Goal: Task Accomplishment & Management: Manage account settings

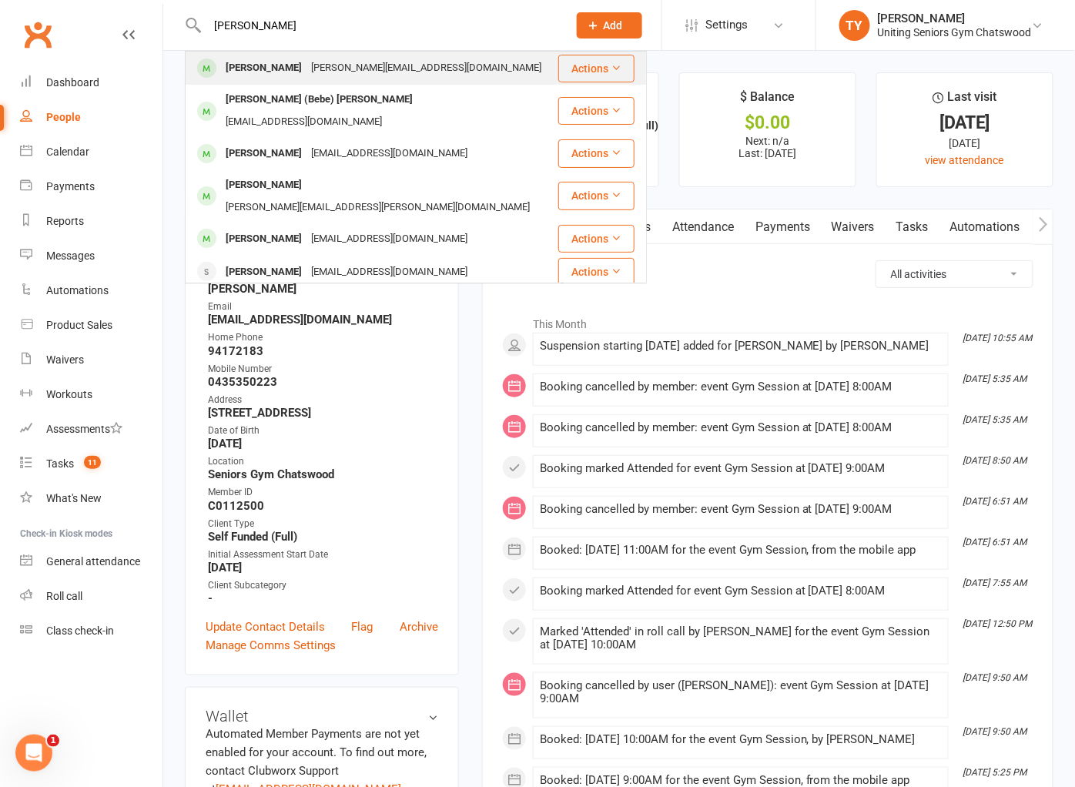
type input "[PERSON_NAME]"
click at [332, 63] on div "[PERSON_NAME][EMAIL_ADDRESS][DOMAIN_NAME]" at bounding box center [425, 68] width 239 height 22
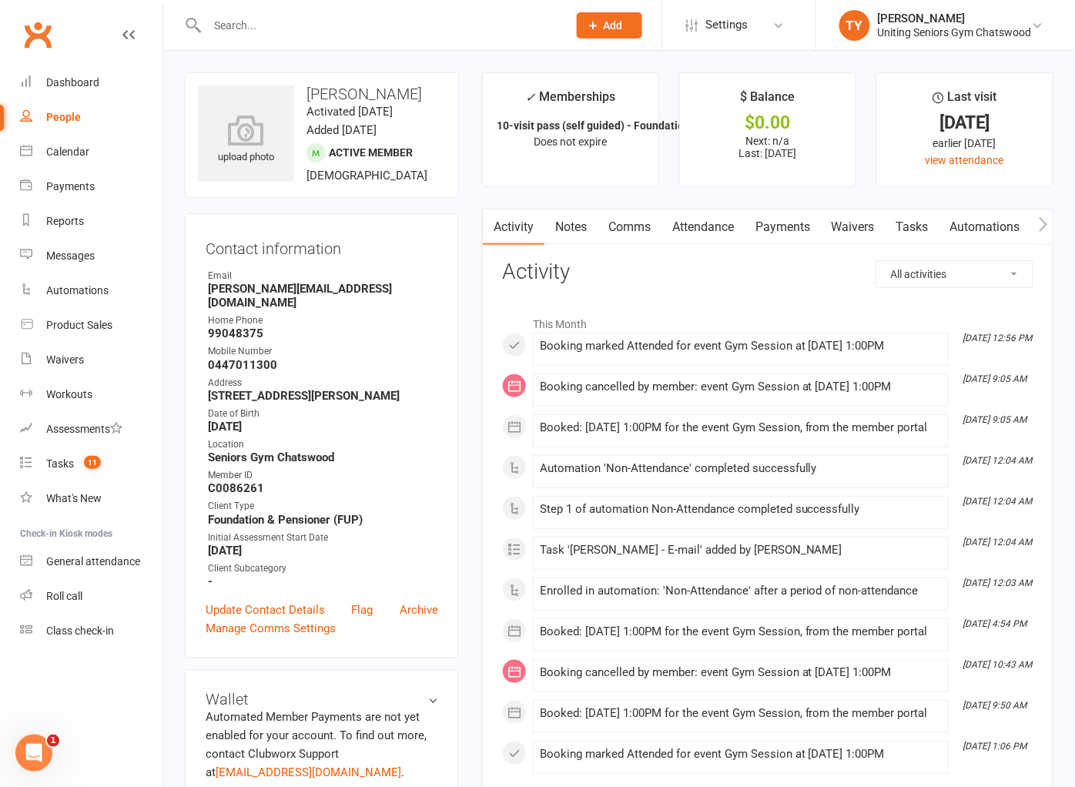
click at [1045, 226] on icon "button" at bounding box center [1042, 223] width 8 height 15
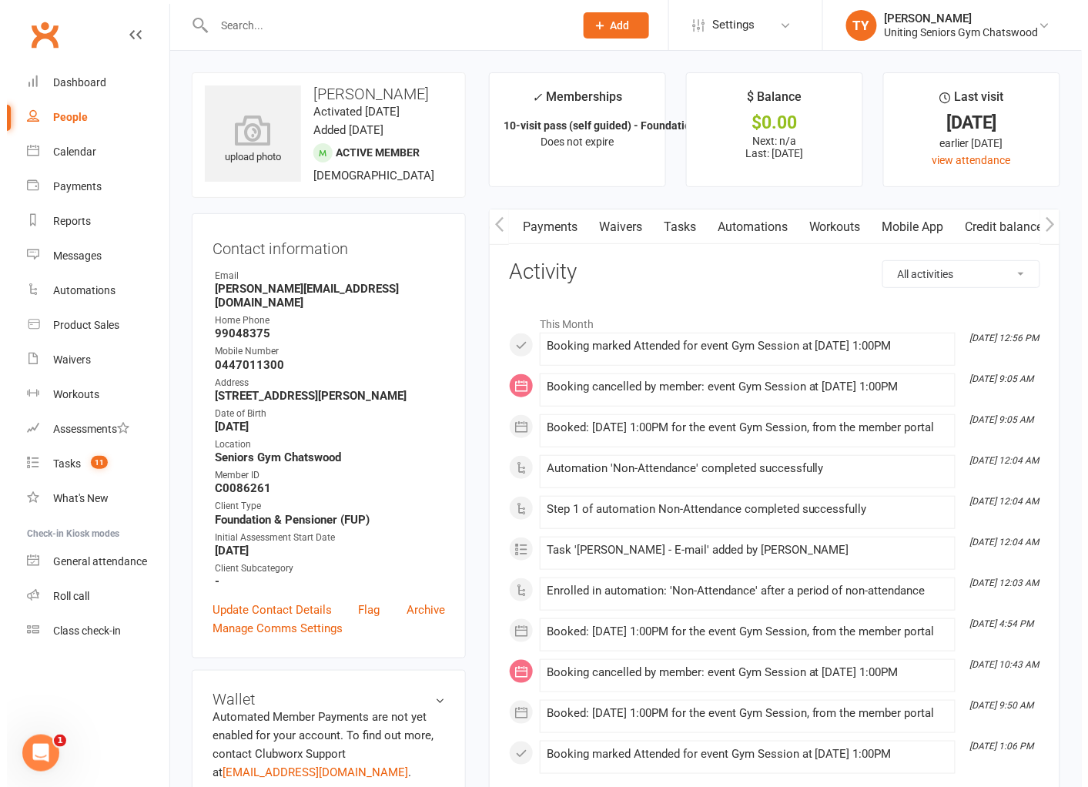
scroll to position [0, 239]
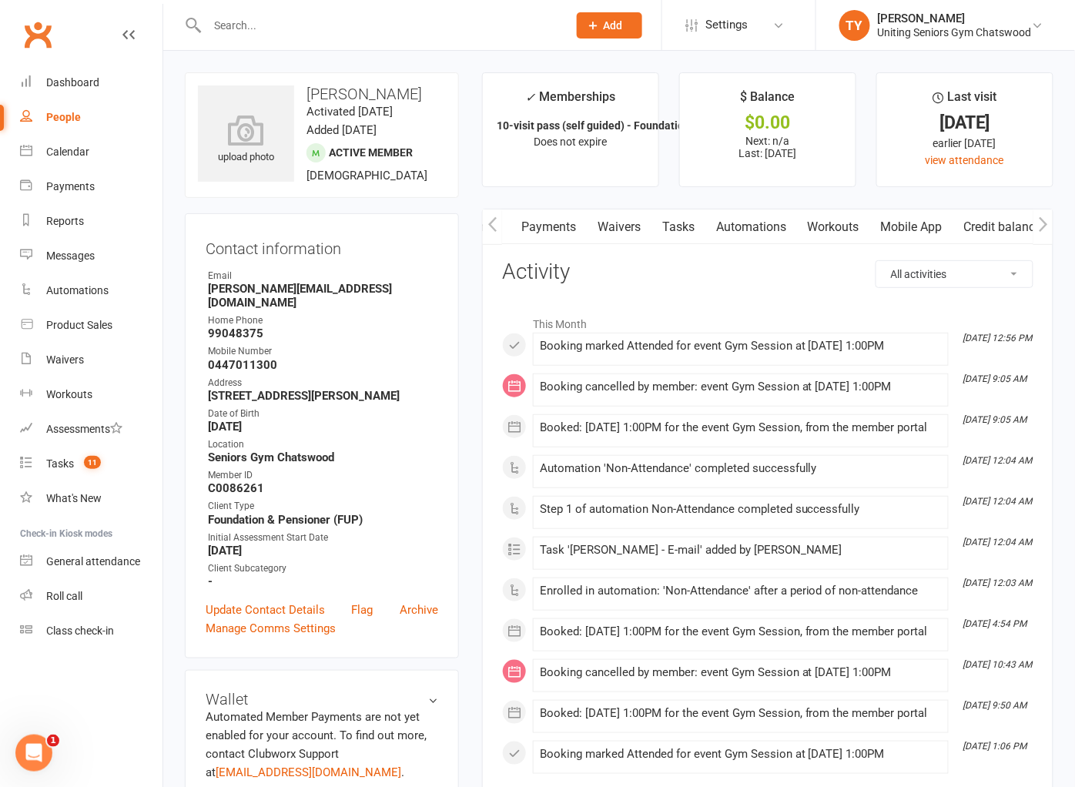
click at [924, 232] on link "Mobile App" at bounding box center [911, 226] width 83 height 35
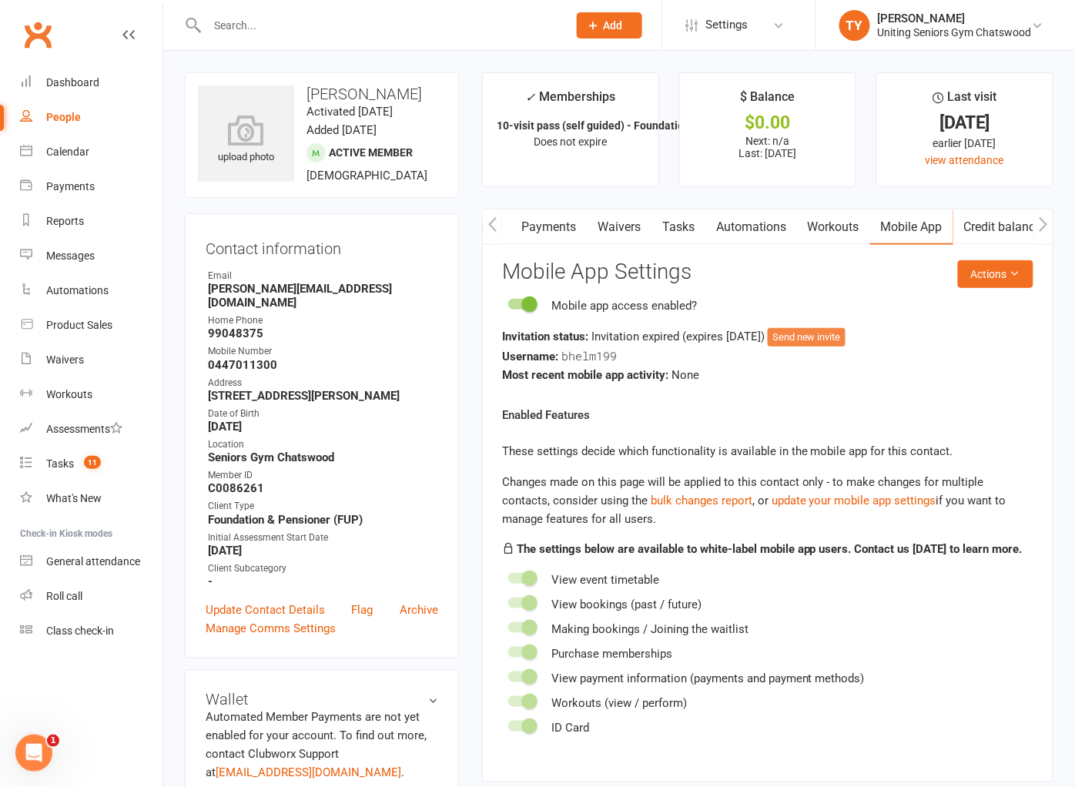
click at [845, 329] on button "Send new invite" at bounding box center [806, 337] width 78 height 18
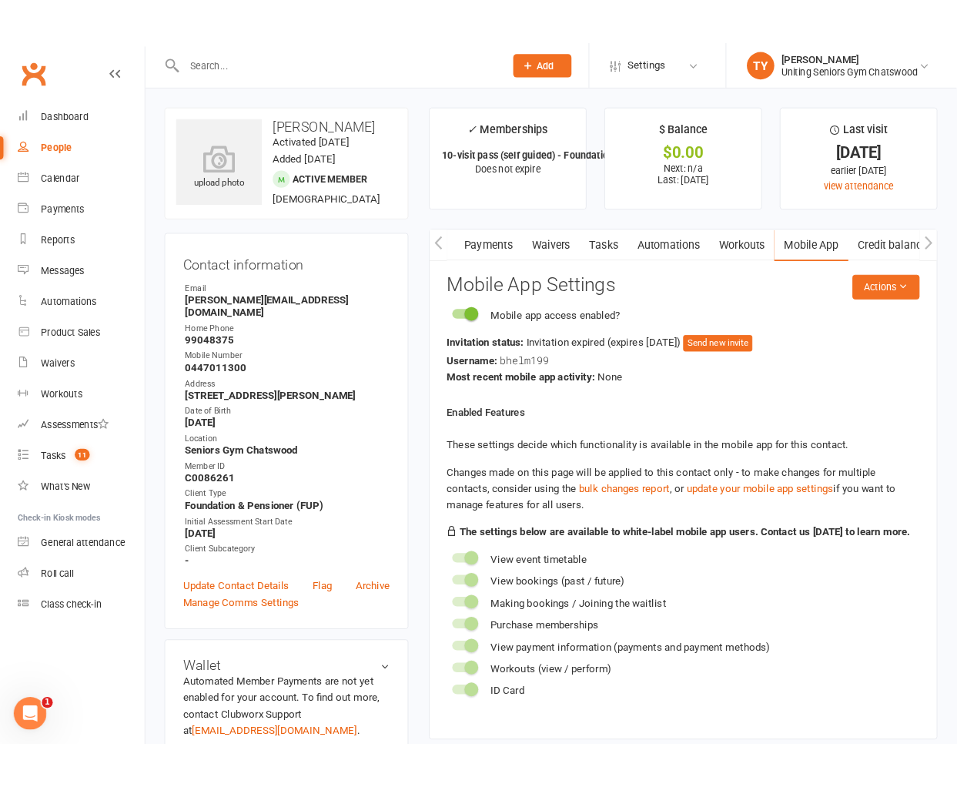
scroll to position [0, 232]
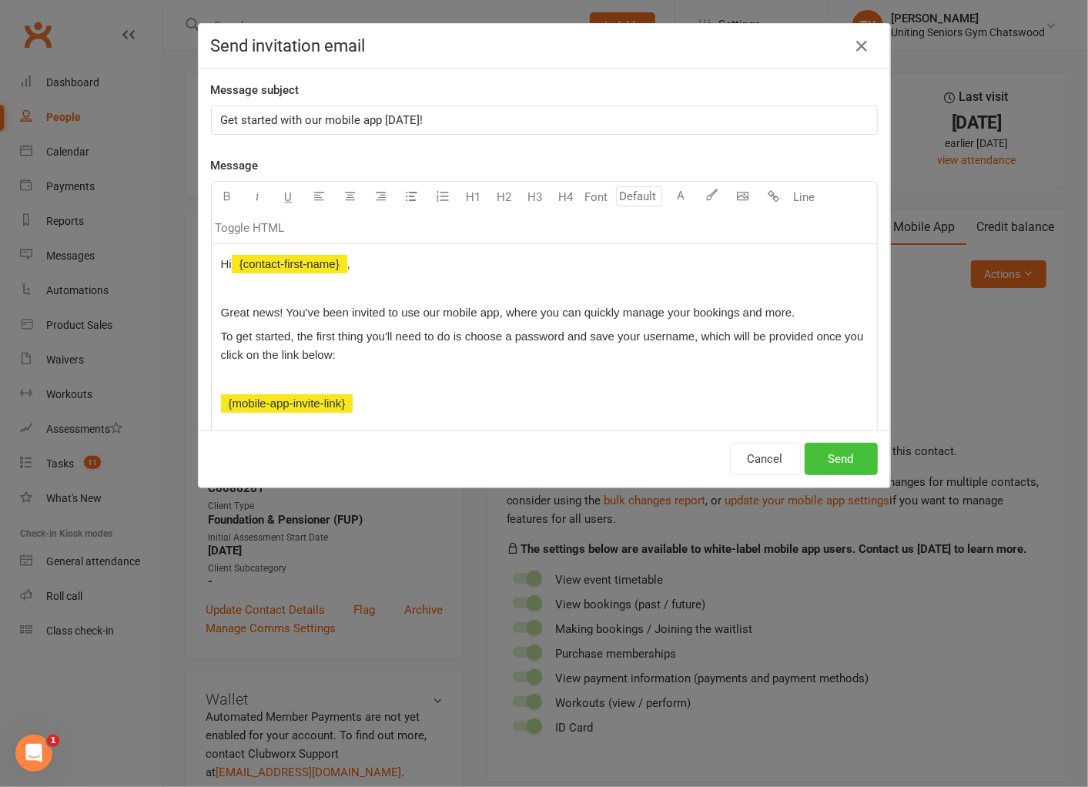
click at [831, 466] on button "Send" at bounding box center [840, 459] width 73 height 32
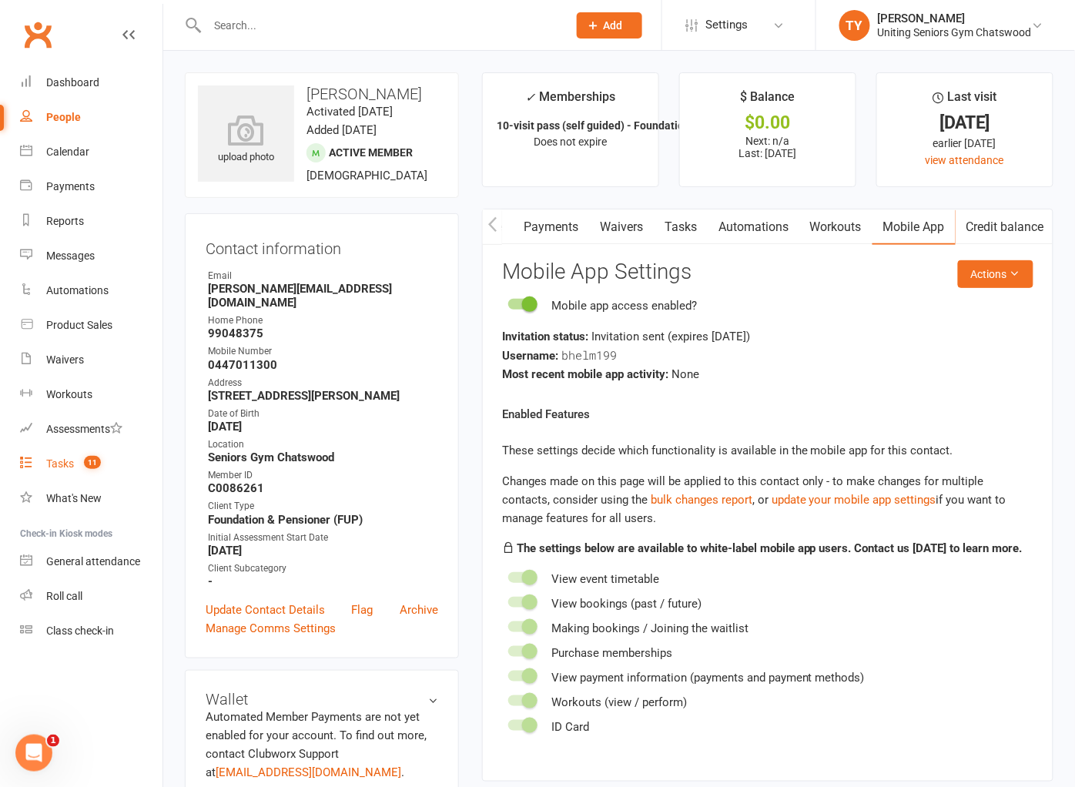
click at [121, 454] on link "Tasks 11" at bounding box center [91, 463] width 142 height 35
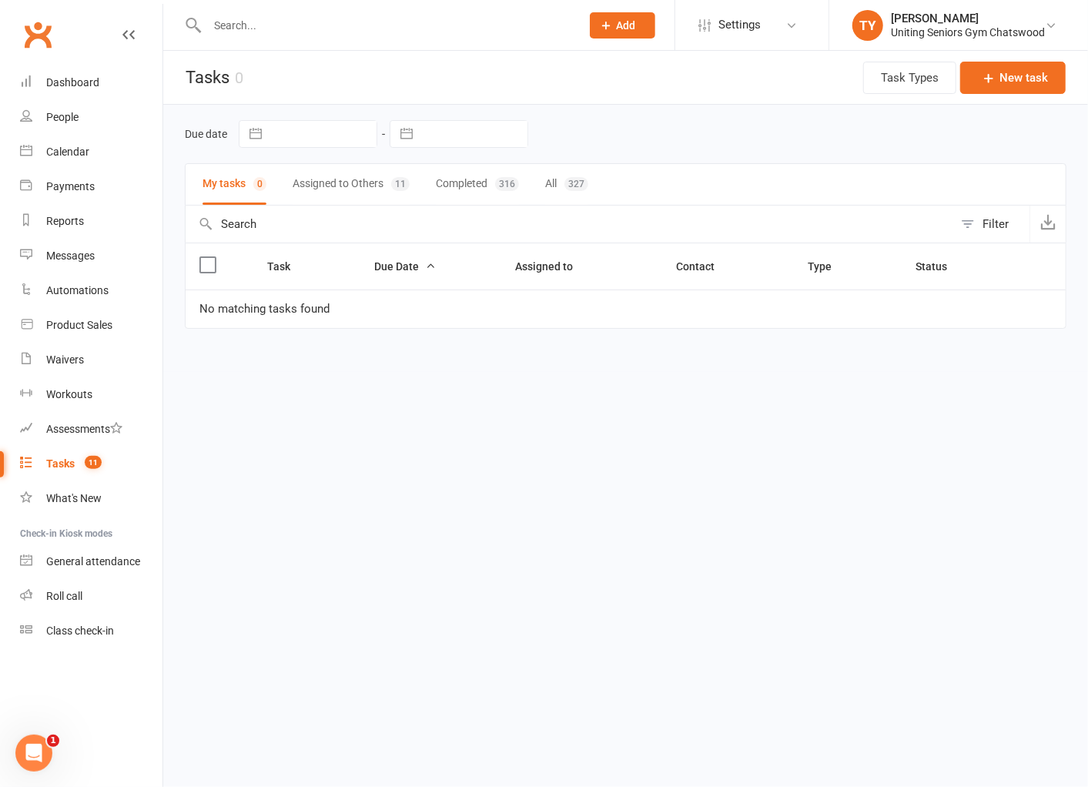
click at [313, 186] on button "Assigned to Others 11" at bounding box center [350, 184] width 117 height 41
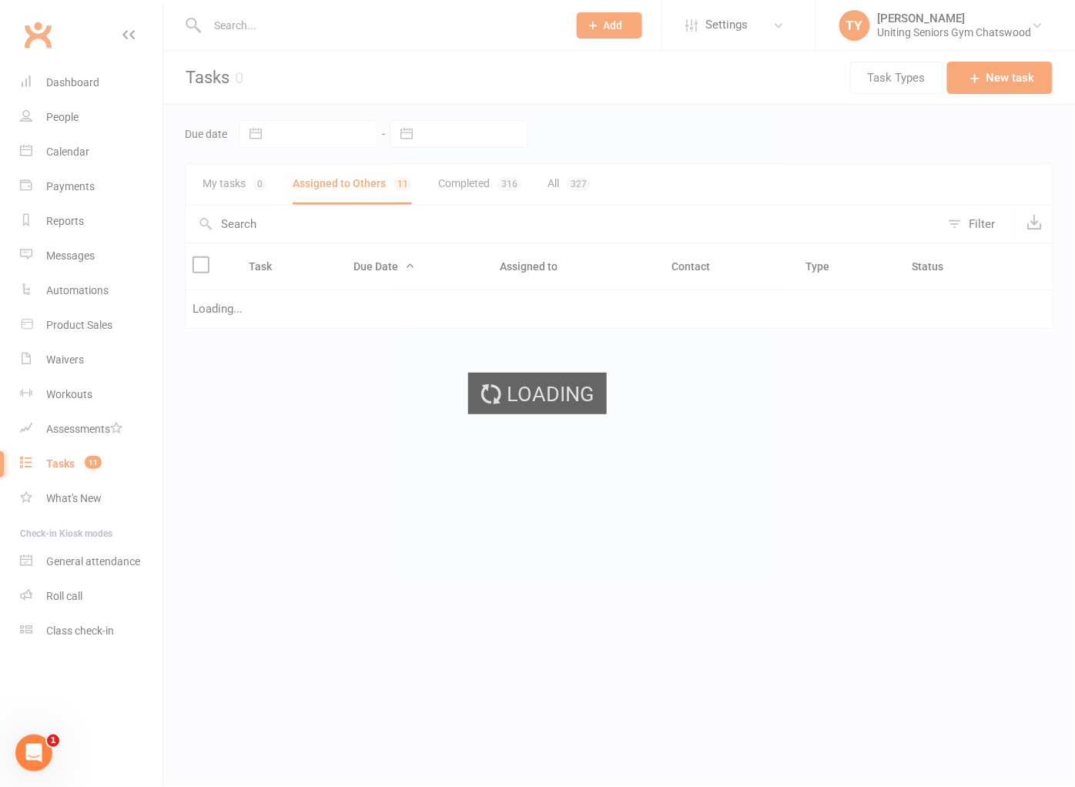
select select "started"
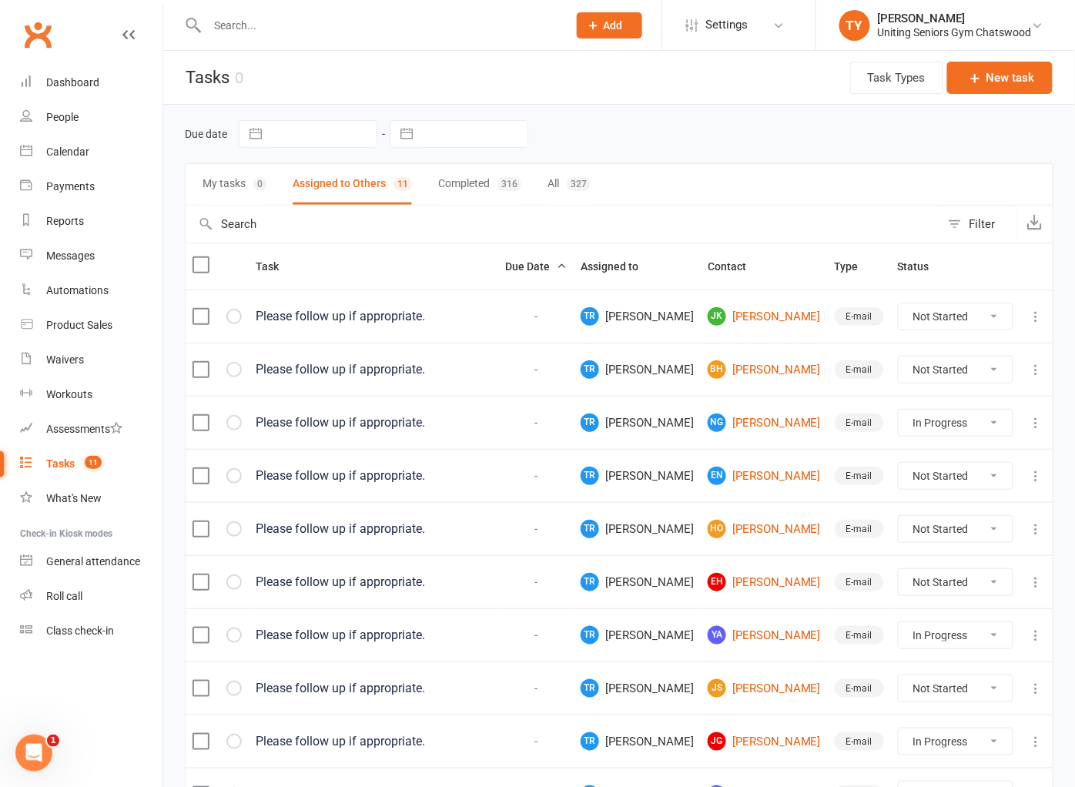
select select "started"
click at [1028, 370] on icon at bounding box center [1035, 369] width 15 height 15
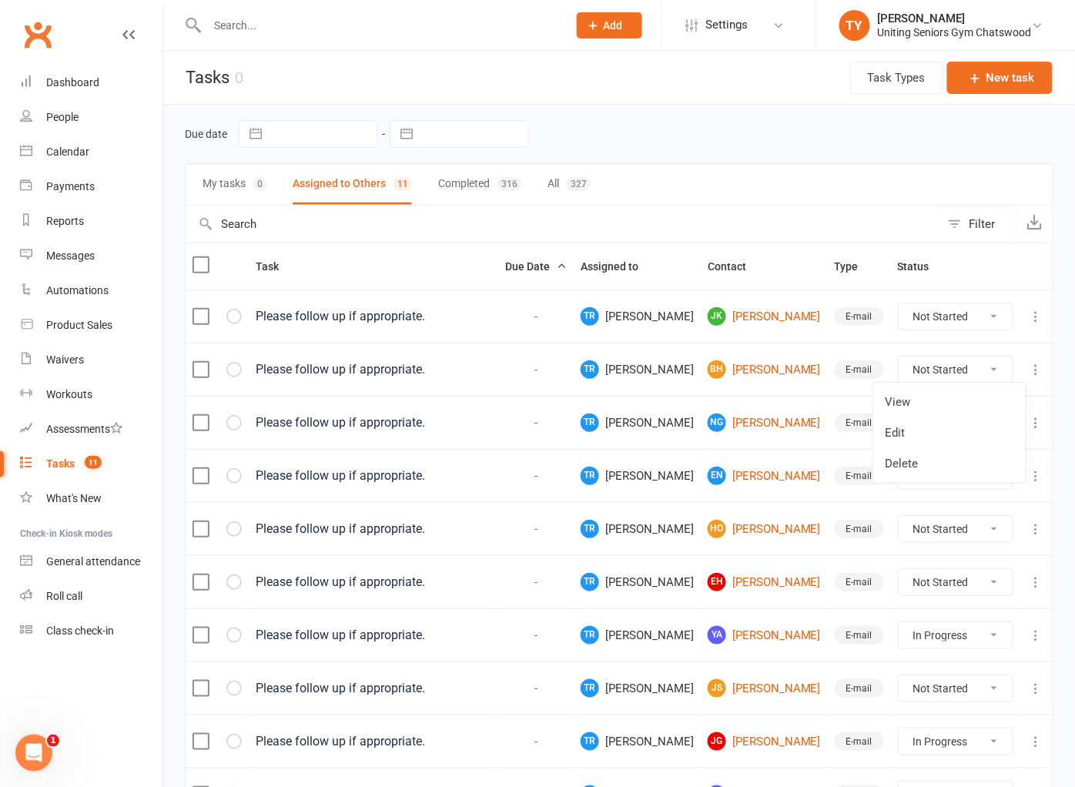
drag, startPoint x: 970, startPoint y: 468, endPoint x: 643, endPoint y: 52, distance: 529.1
click at [968, 468] on link "Delete" at bounding box center [949, 463] width 152 height 31
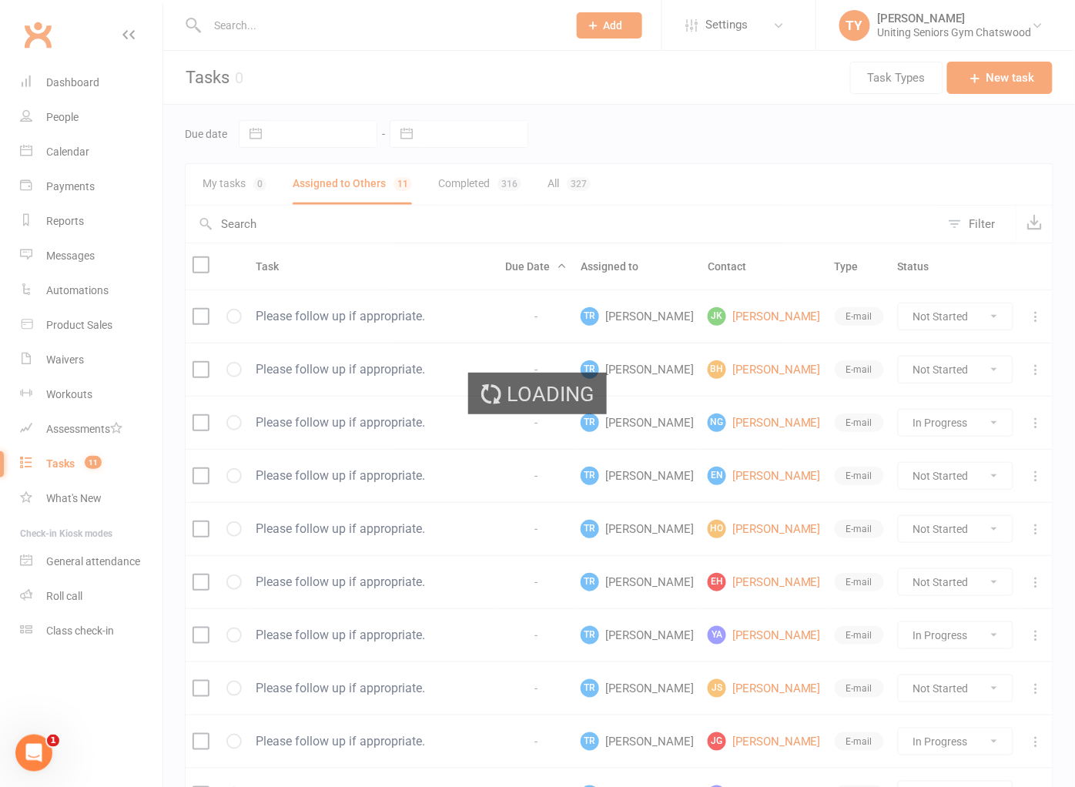
select select "started"
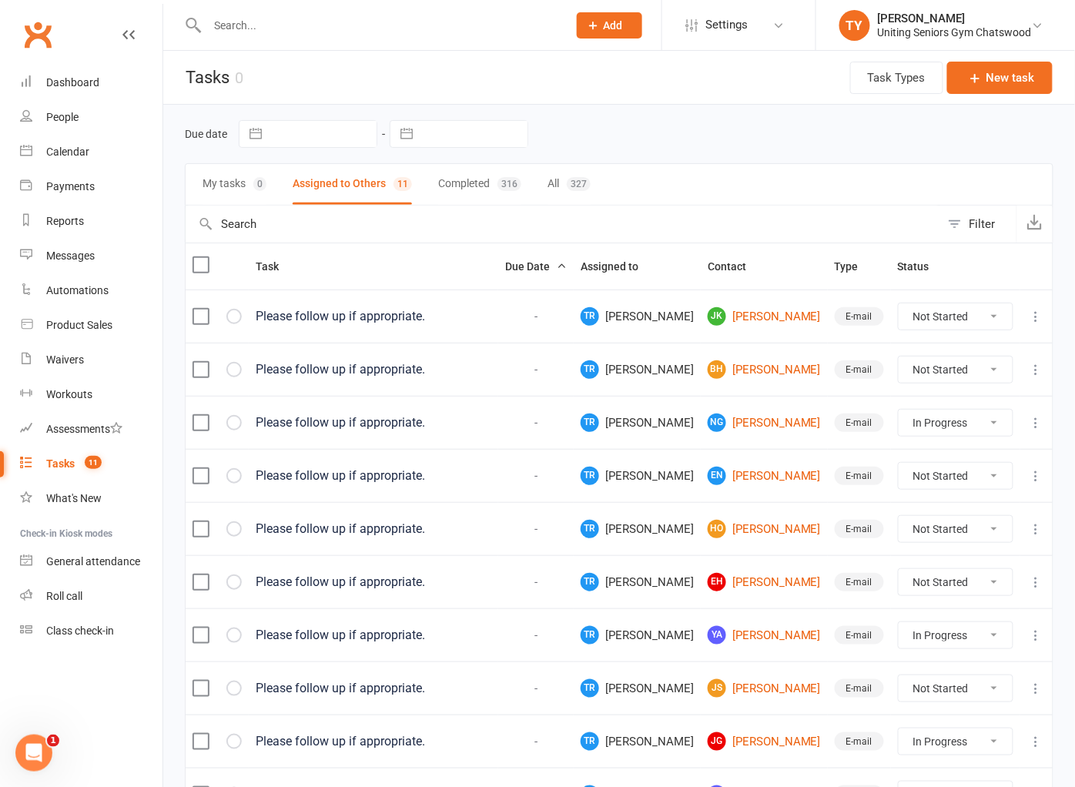
select select "started"
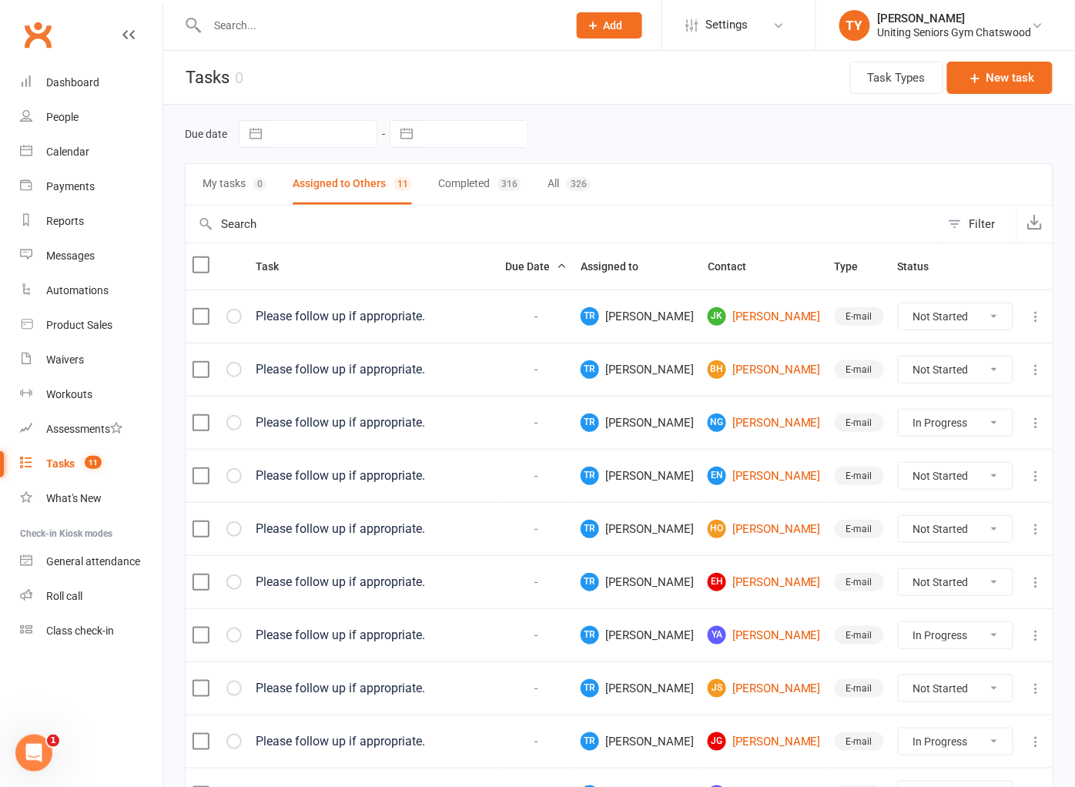
select select "started"
click at [58, 85] on div "Dashboard" at bounding box center [72, 82] width 53 height 12
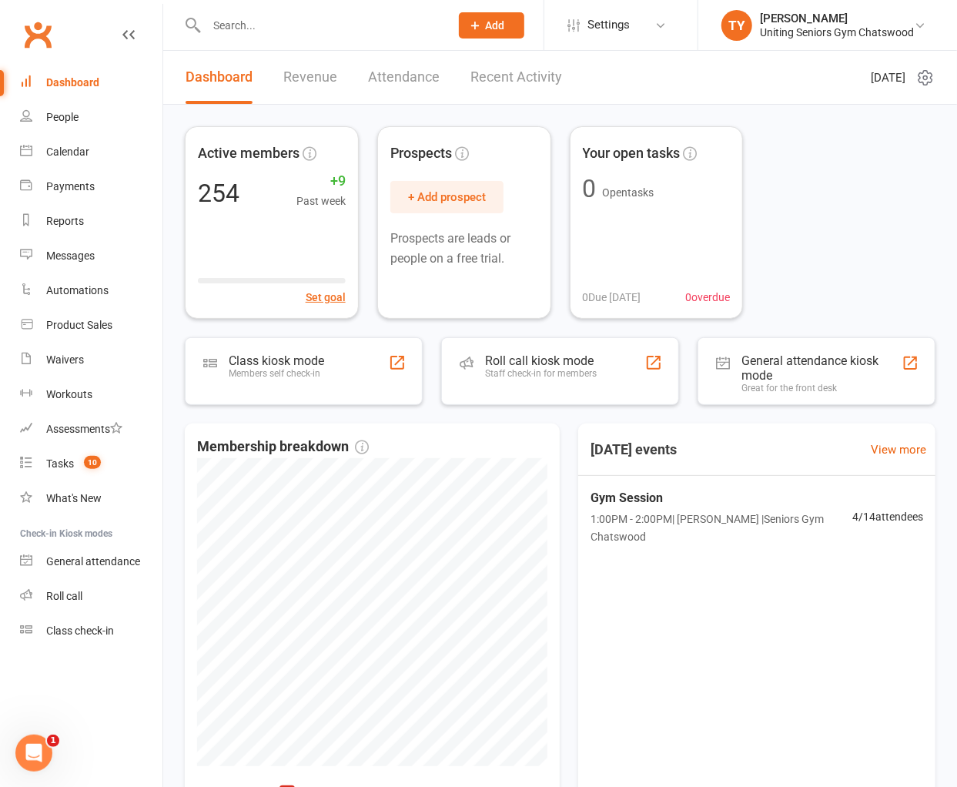
click at [296, 8] on div at bounding box center [312, 25] width 254 height 50
drag, startPoint x: 296, startPoint y: 20, endPoint x: 529, endPoint y: 38, distance: 234.0
click at [296, 20] on input "text" at bounding box center [320, 26] width 237 height 22
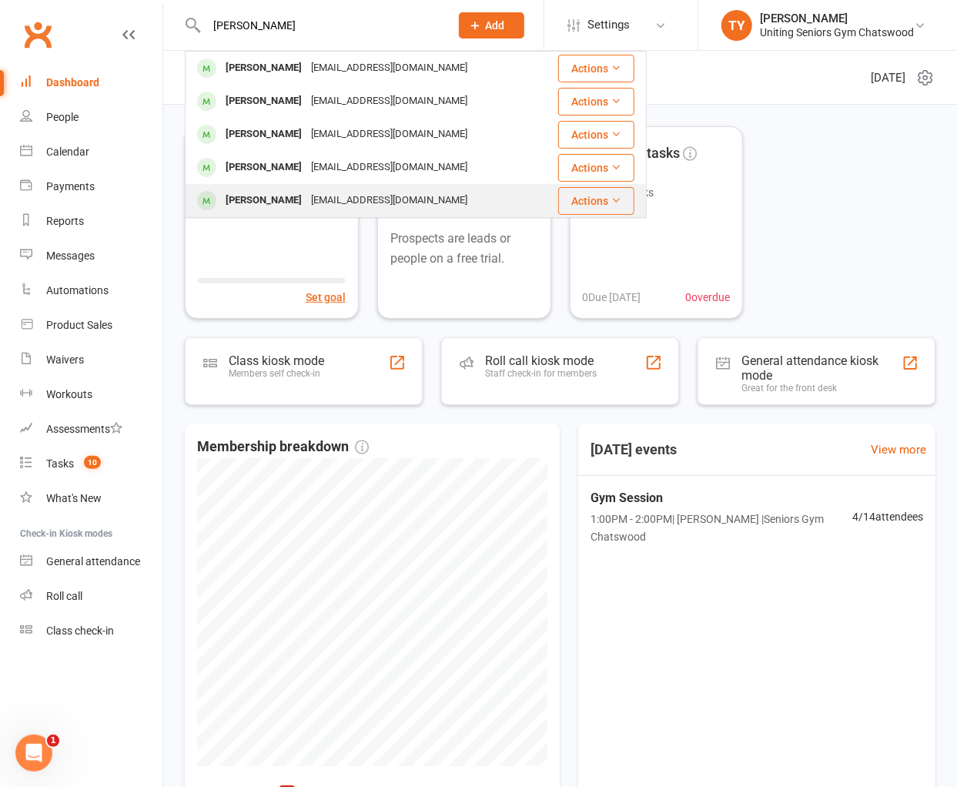
type input "[PERSON_NAME]"
click at [318, 195] on div "[EMAIL_ADDRESS][DOMAIN_NAME]" at bounding box center [388, 200] width 165 height 22
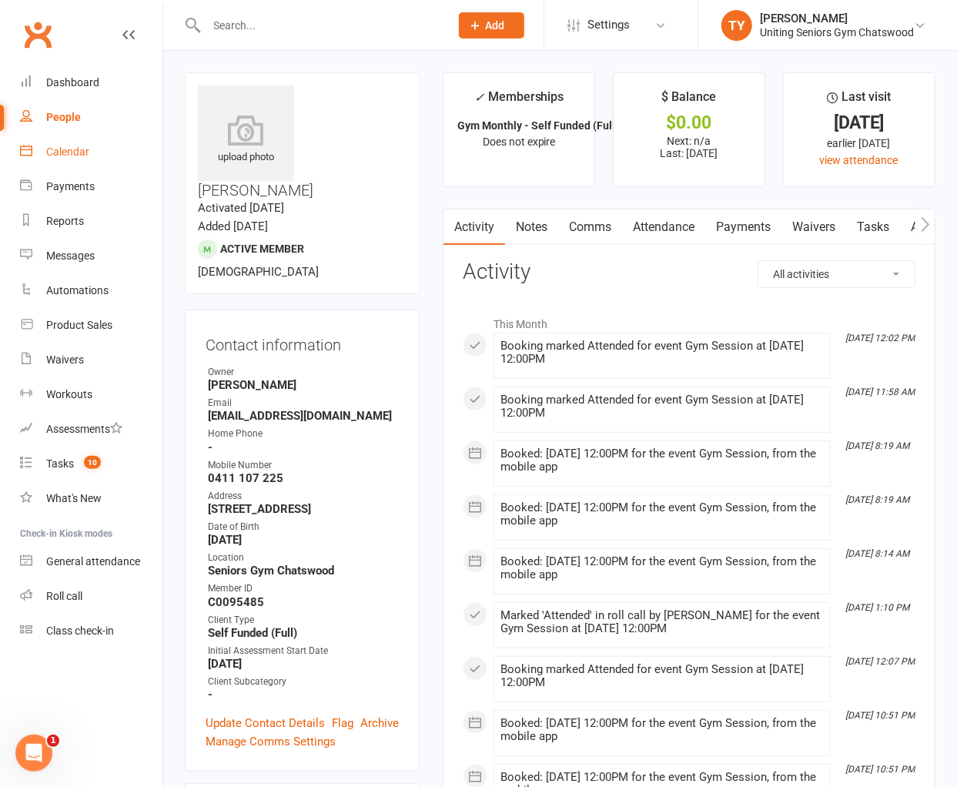
click at [72, 159] on link "Calendar" at bounding box center [91, 152] width 142 height 35
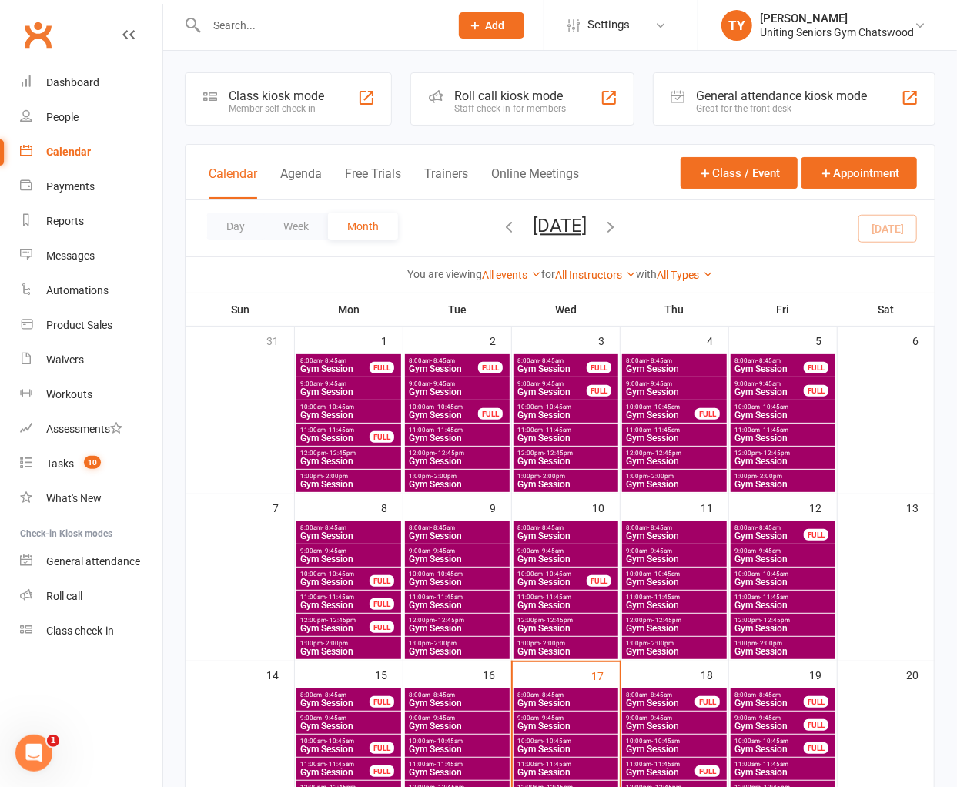
scroll to position [256, 0]
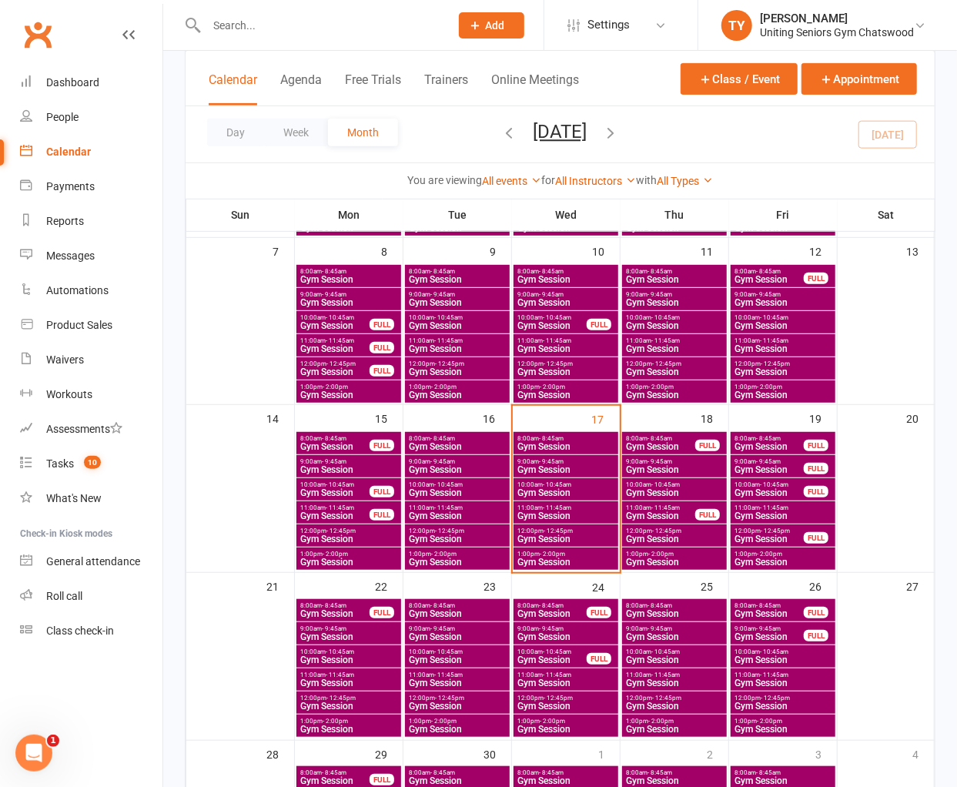
click at [587, 563] on span "Gym Session" at bounding box center [565, 561] width 99 height 9
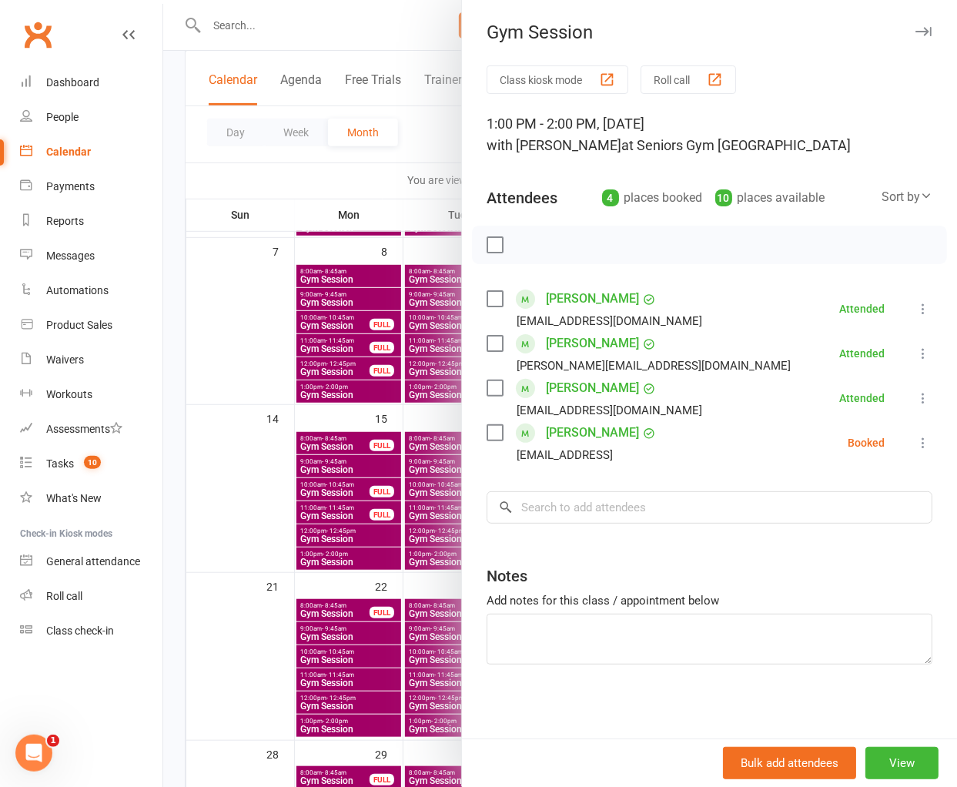
click at [332, 509] on div at bounding box center [560, 393] width 794 height 787
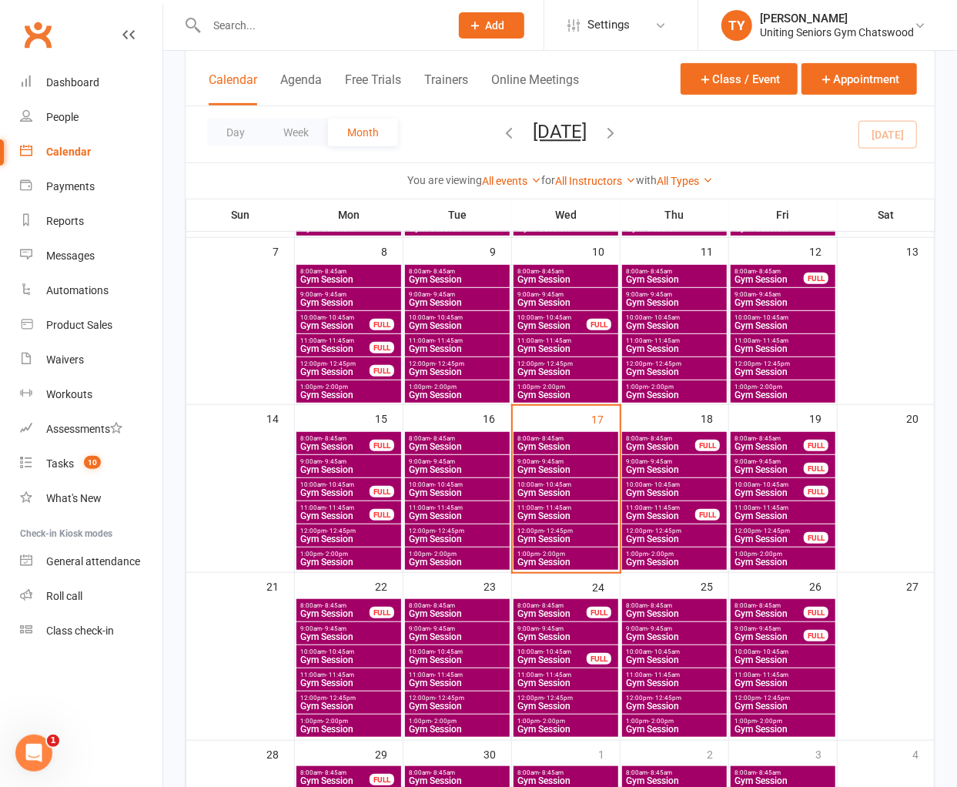
click at [541, 534] on span "Gym Session" at bounding box center [565, 538] width 99 height 9
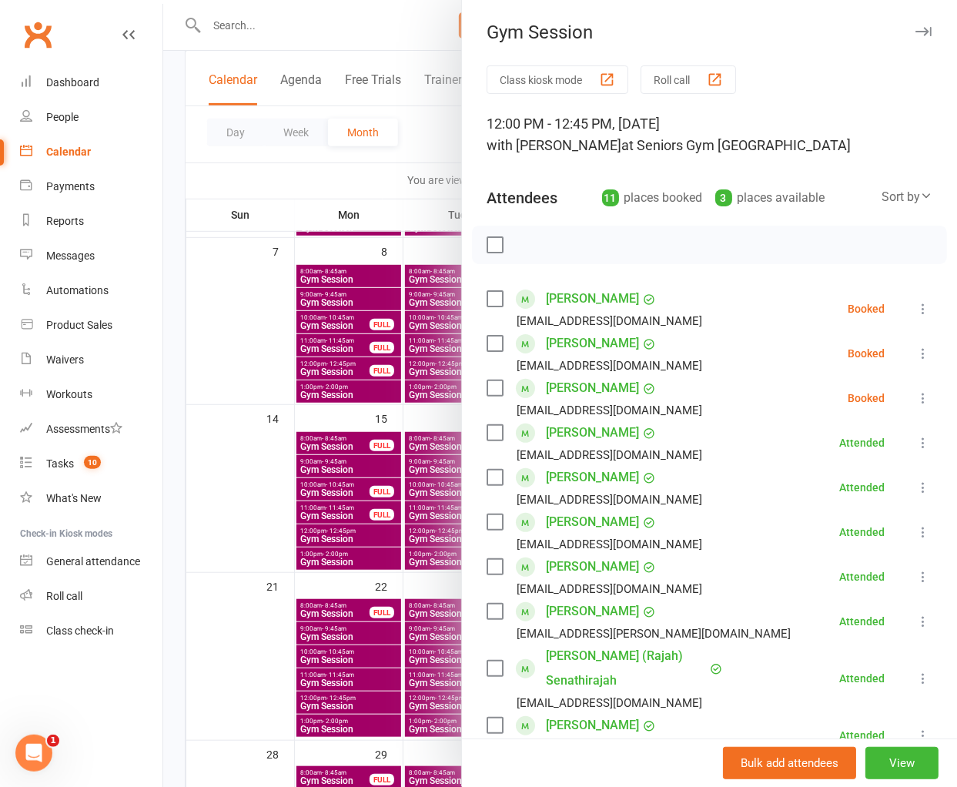
click at [486, 299] on label at bounding box center [493, 298] width 15 height 15
click at [486, 386] on label at bounding box center [493, 387] width 15 height 15
click at [520, 244] on icon "button" at bounding box center [528, 244] width 17 height 17
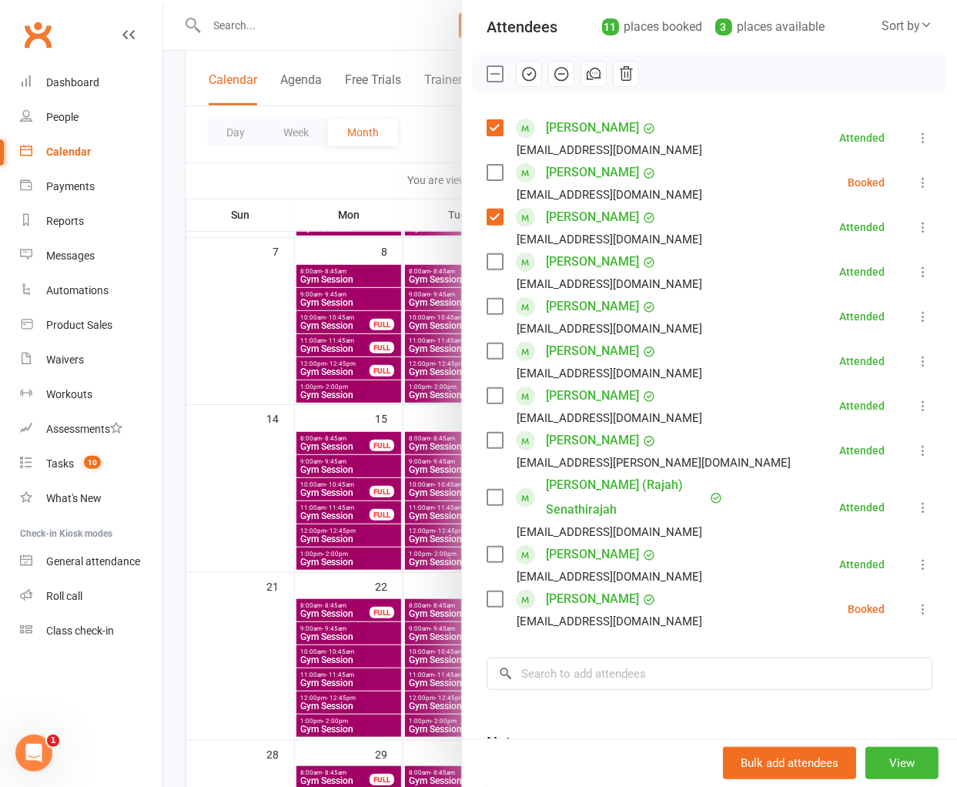
click at [300, 468] on div at bounding box center [560, 393] width 794 height 787
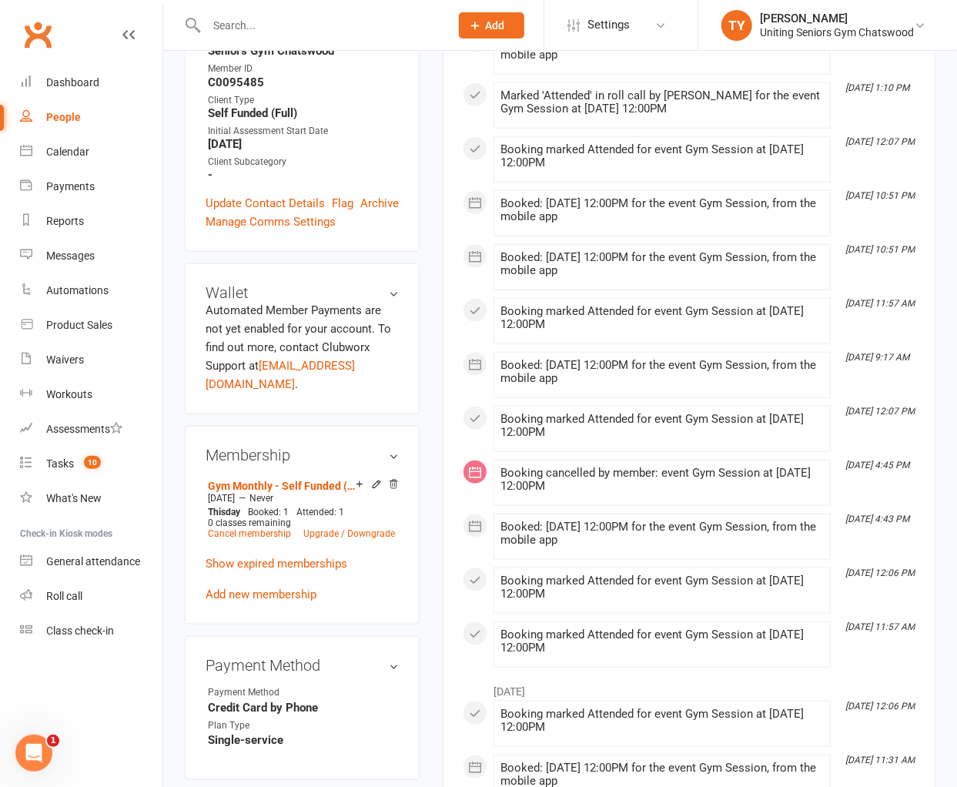
scroll to position [598, 0]
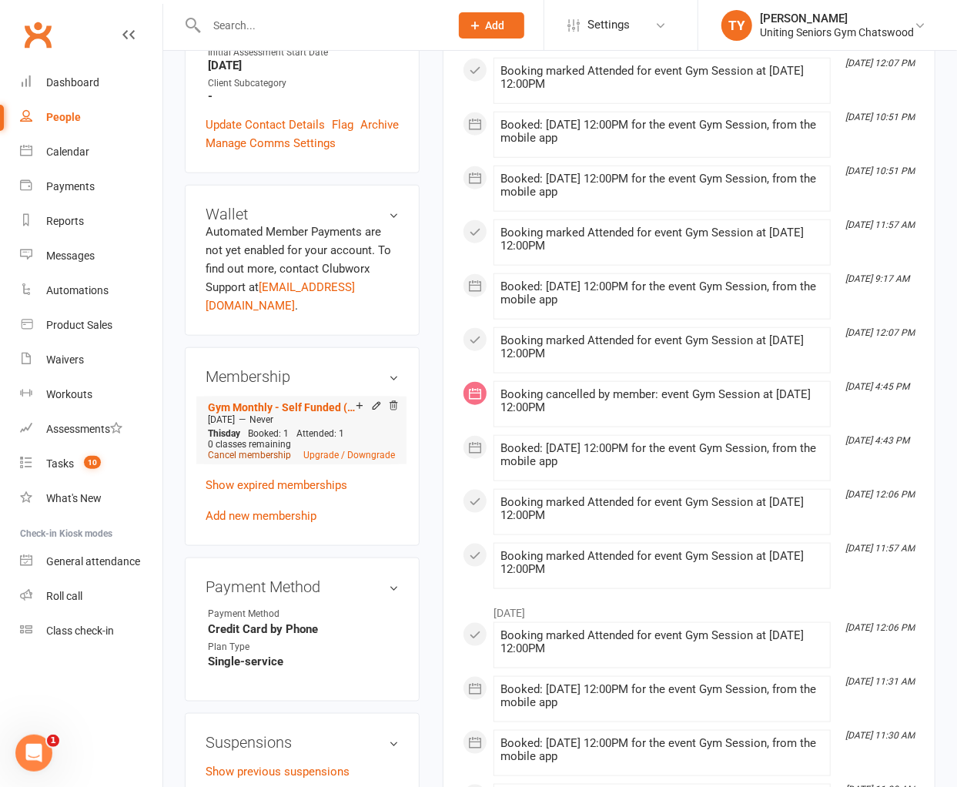
click at [248, 450] on link "Cancel membership" at bounding box center [249, 455] width 83 height 11
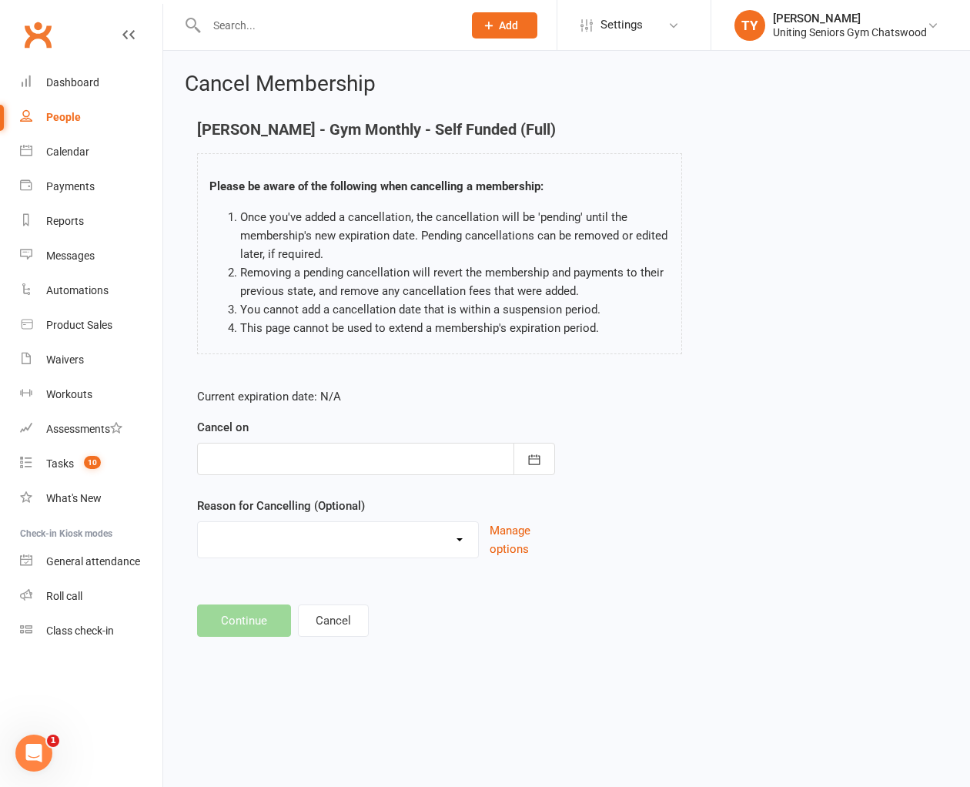
click at [455, 458] on div at bounding box center [376, 459] width 358 height 32
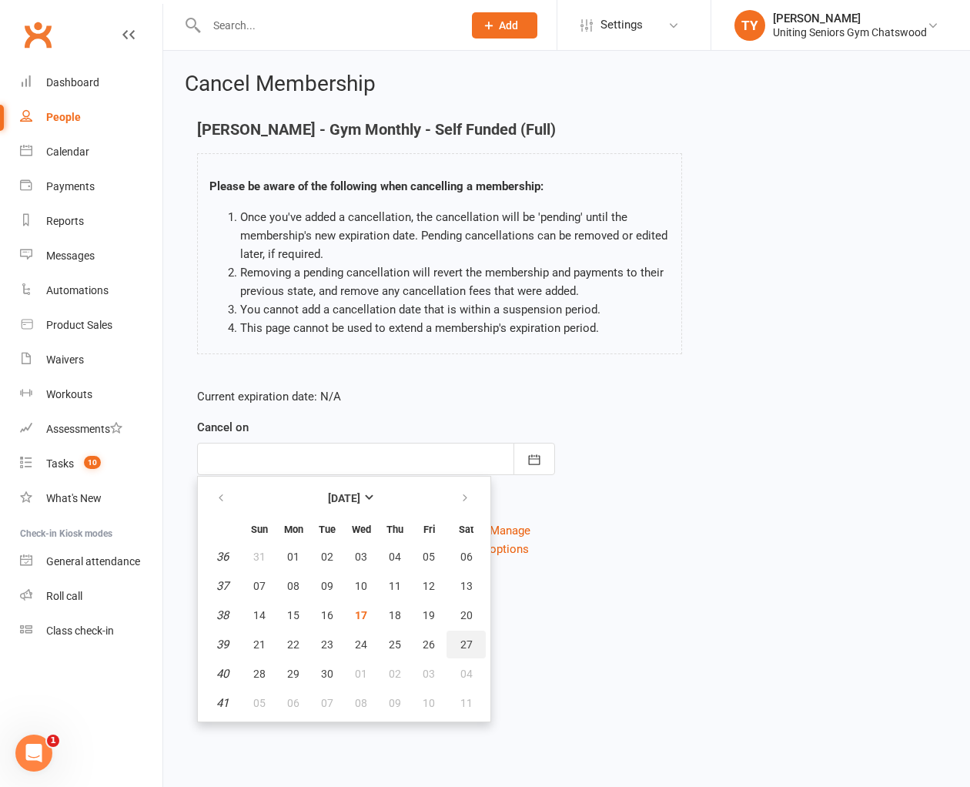
click at [460, 638] on span "27" at bounding box center [466, 644] width 12 height 12
type input "[DATE]"
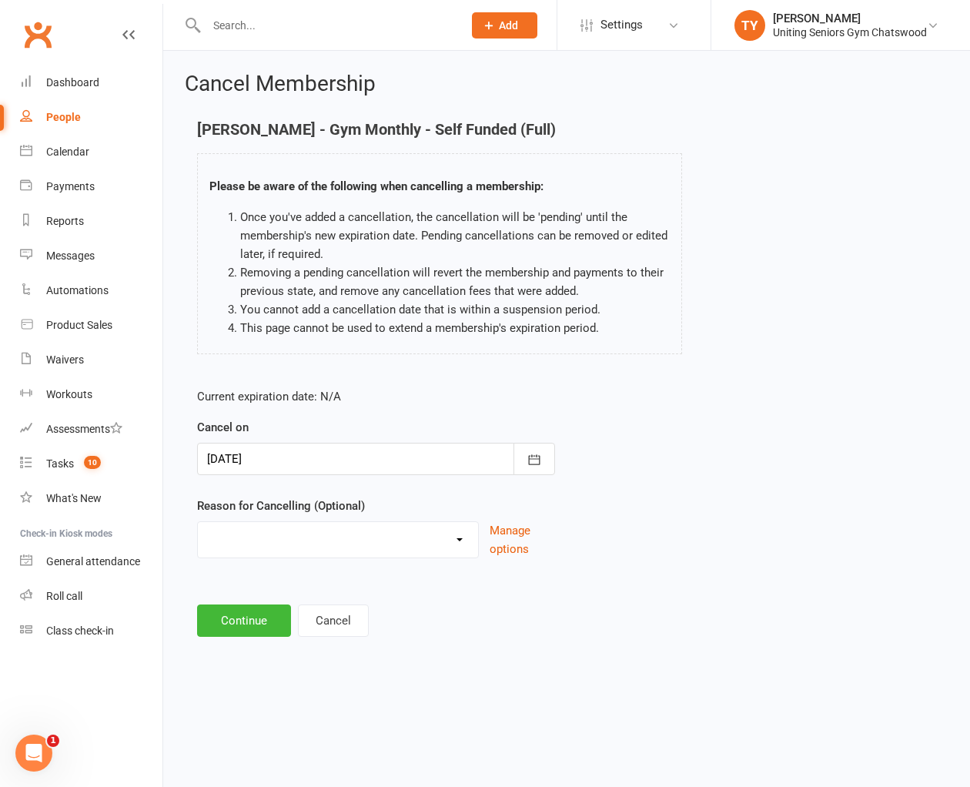
click at [324, 537] on select "Change to 10VP Completed 10VP Holiday Injury Other reason" at bounding box center [338, 537] width 280 height 31
select select "4"
click at [198, 522] on select "Change to 10VP Completed 10VP Holiday Injury Other reason" at bounding box center [338, 537] width 280 height 31
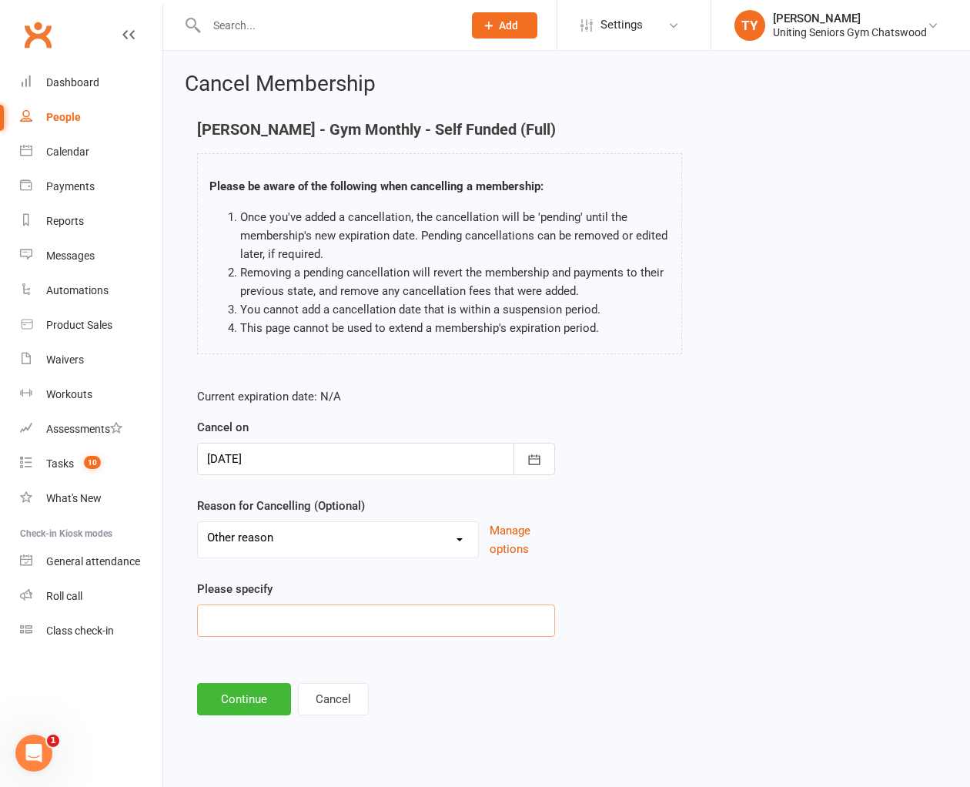
click at [293, 606] on input at bounding box center [376, 620] width 358 height 32
type input "[MEDICAL_DATA]"
click at [243, 696] on button "Continue" at bounding box center [244, 699] width 94 height 32
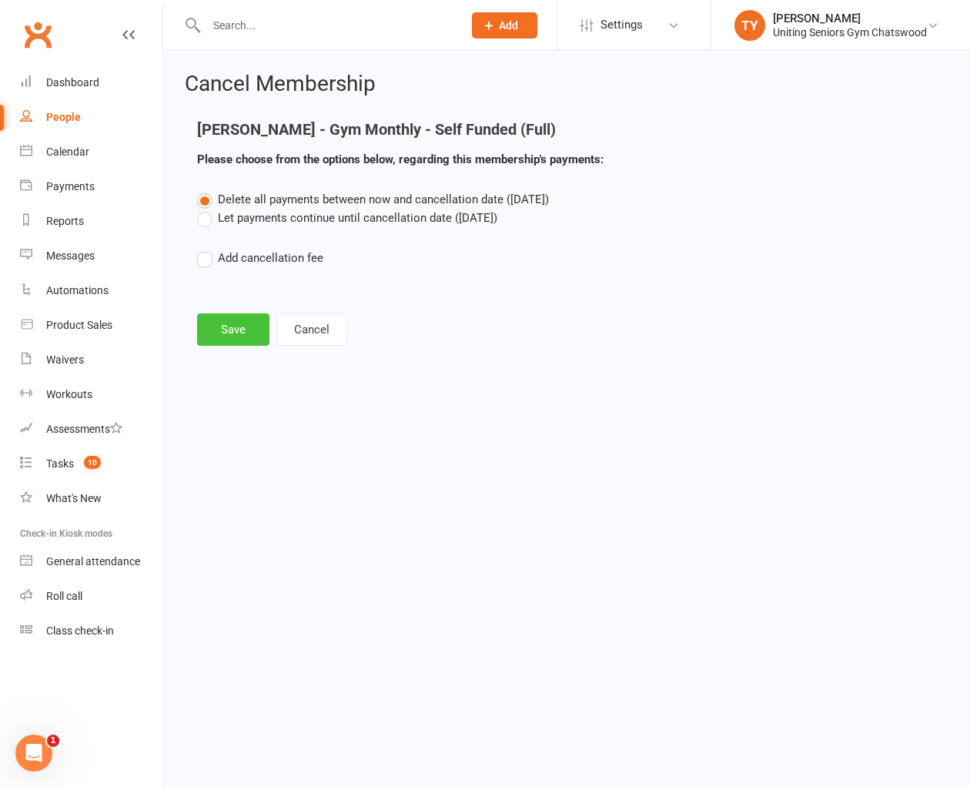
click at [242, 326] on button "Save" at bounding box center [233, 329] width 72 height 32
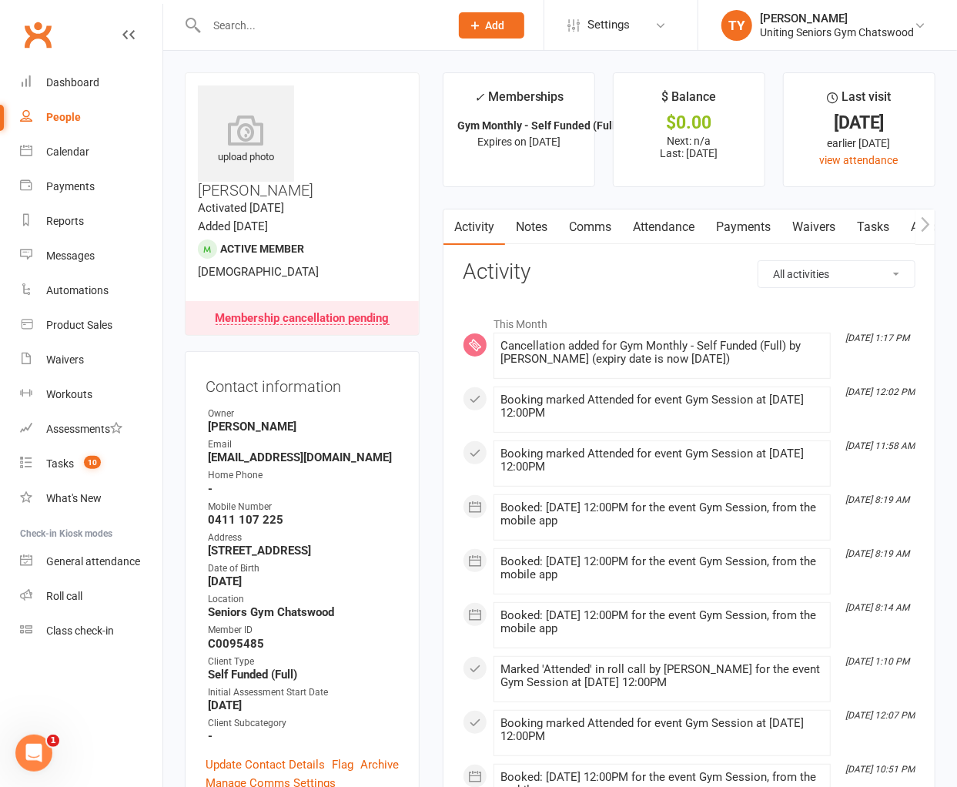
click at [252, 24] on input "text" at bounding box center [320, 26] width 237 height 22
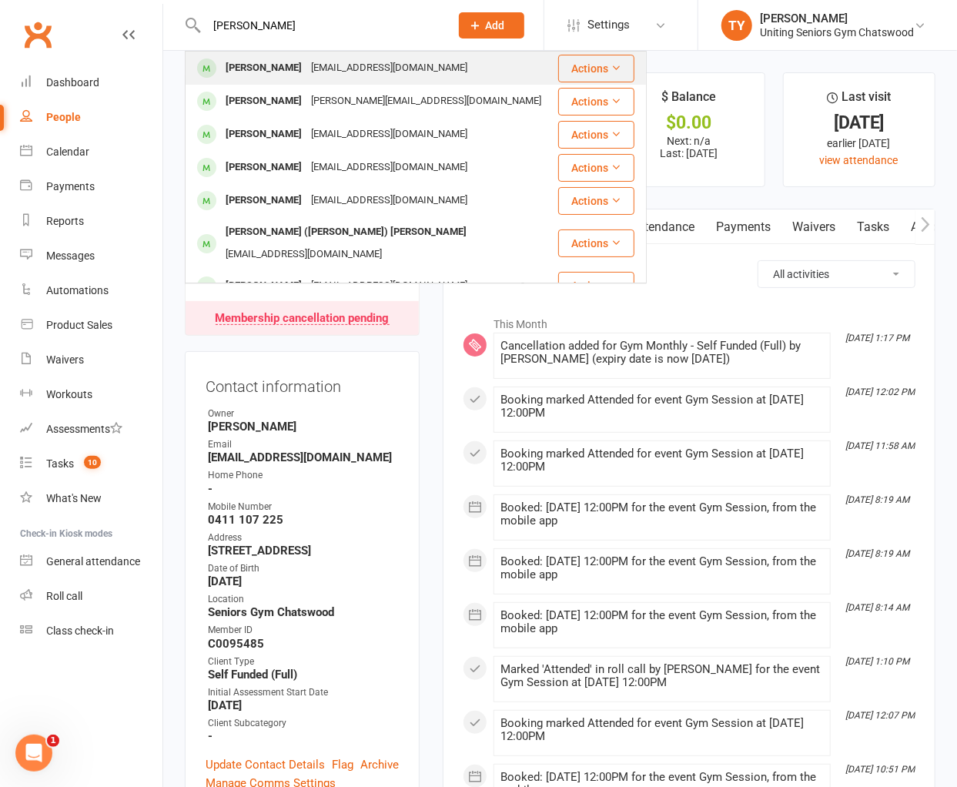
type input "[PERSON_NAME]"
click at [306, 69] on div "[EMAIL_ADDRESS][DOMAIN_NAME]" at bounding box center [388, 68] width 165 height 22
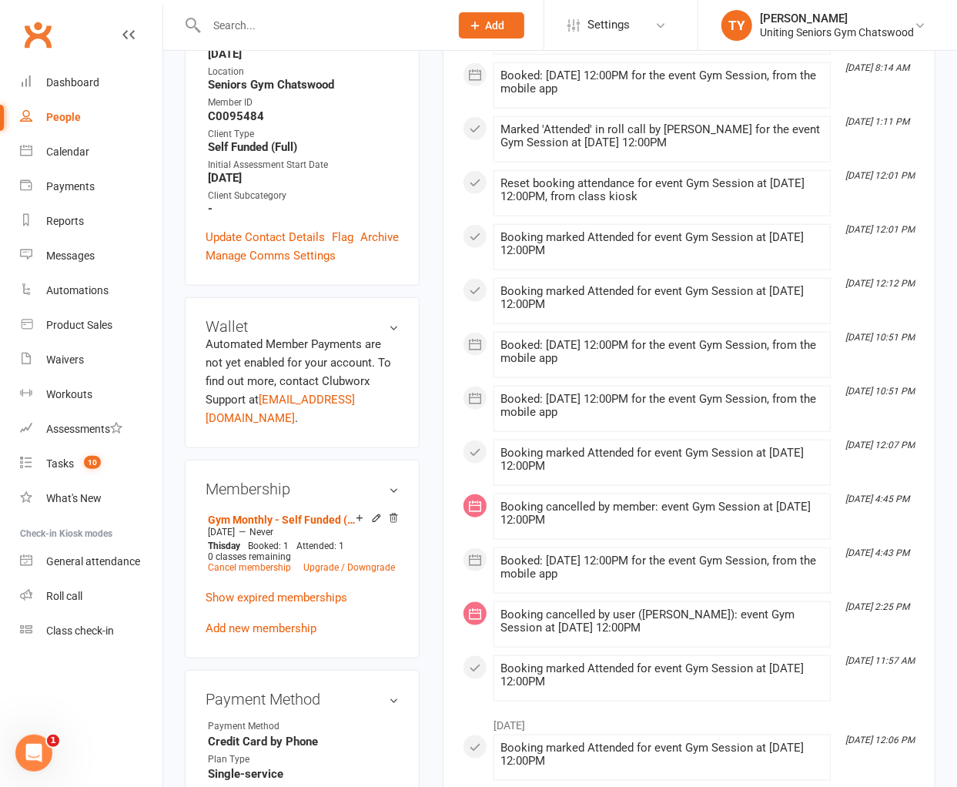
scroll to position [513, 0]
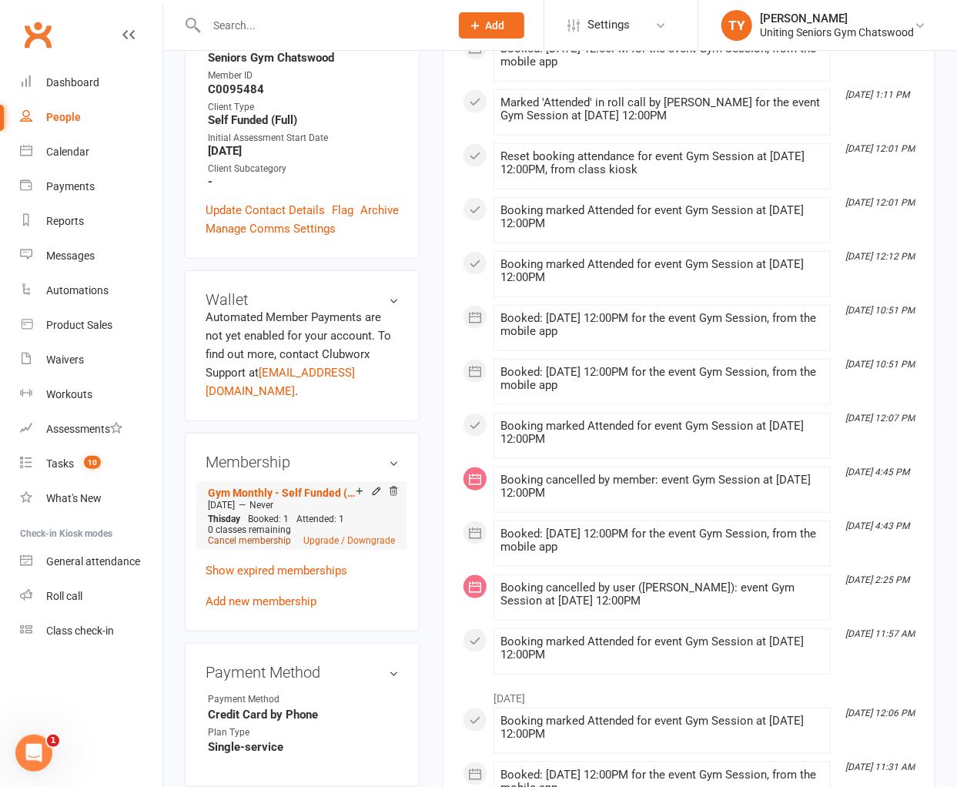
click at [265, 535] on link "Cancel membership" at bounding box center [249, 540] width 83 height 11
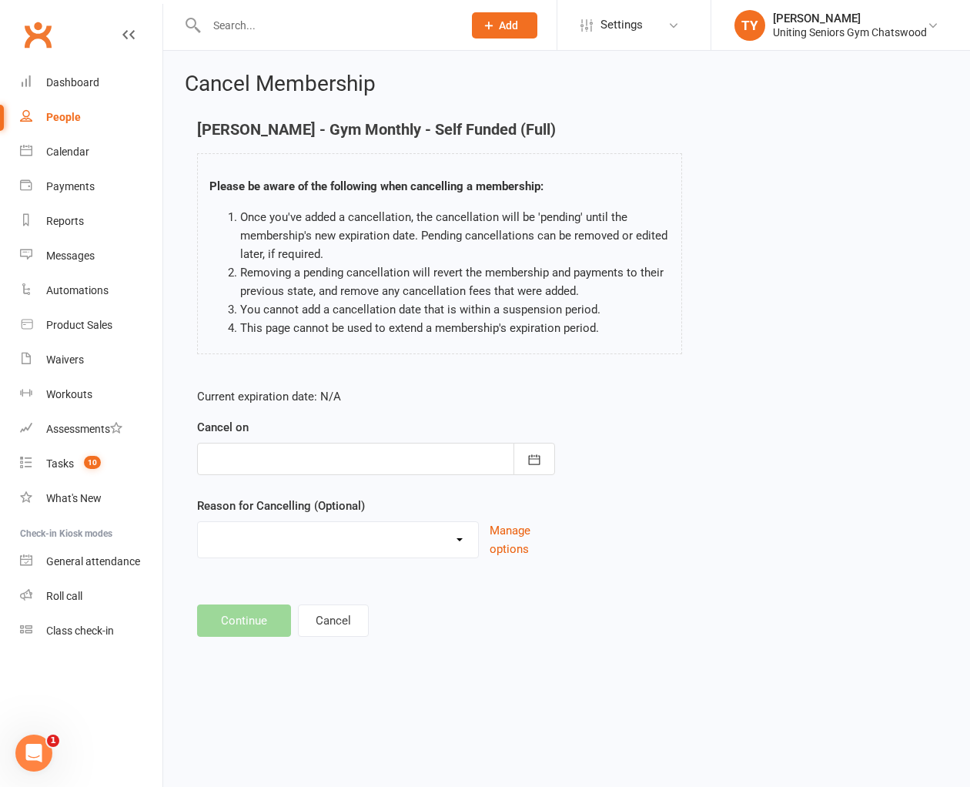
click at [400, 436] on div "Cancel on [DATE] Sun Mon Tue Wed Thu Fri Sat 36 31 01 02 03 04 05 06 37 07 08 0…" at bounding box center [376, 446] width 358 height 57
click at [402, 440] on div "Cancel on [DATE] Sun Mon Tue Wed Thu Fri Sat 36 31 01 02 03 04 05 06 37 07 08 0…" at bounding box center [376, 446] width 358 height 57
click at [403, 450] on div at bounding box center [376, 459] width 358 height 32
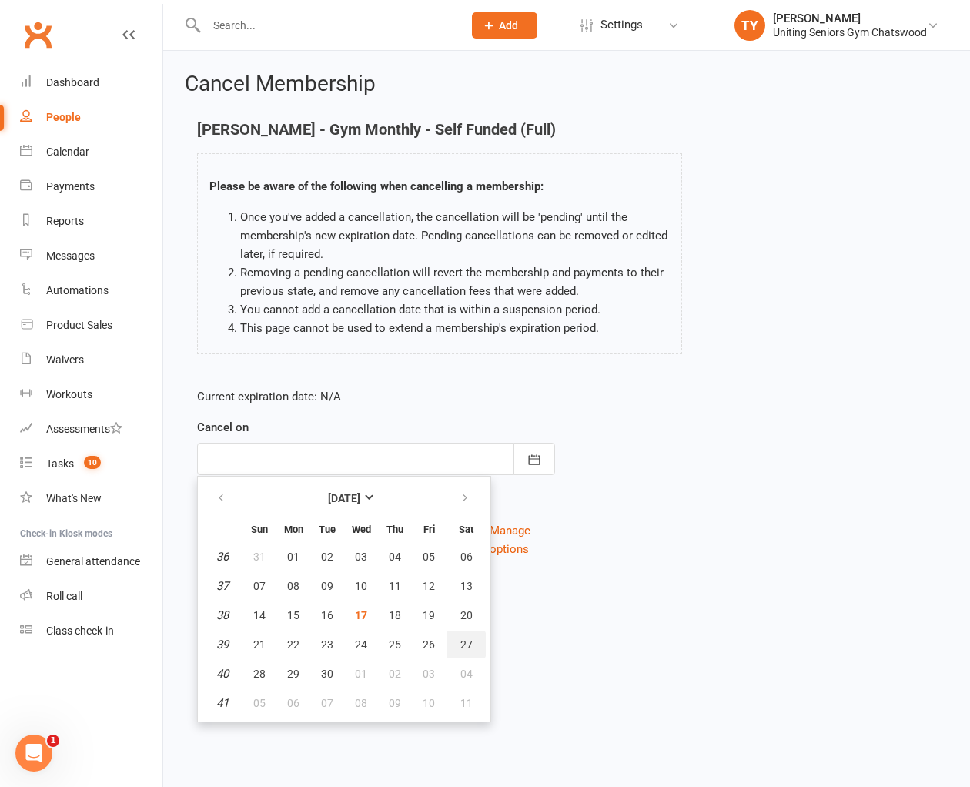
click at [463, 639] on span "27" at bounding box center [466, 644] width 12 height 12
type input "[DATE]"
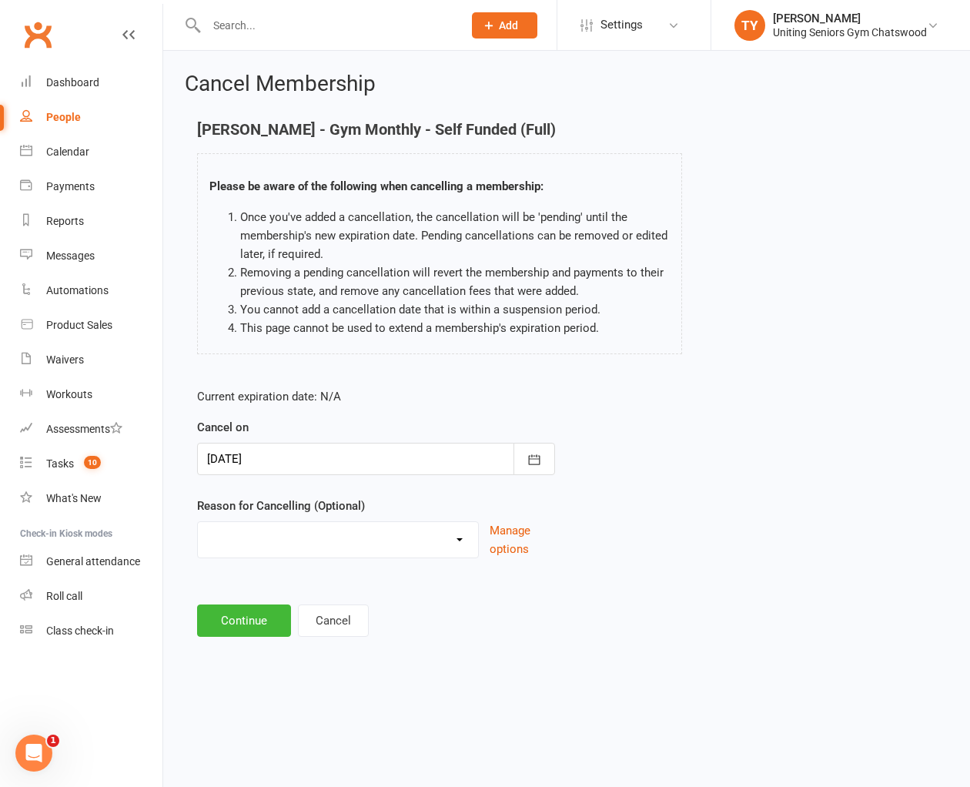
click at [360, 543] on select "Change to 10VP Completed 10VP Holiday Injury Other reason" at bounding box center [338, 537] width 280 height 31
select select "4"
click at [198, 522] on select "Change to 10VP Completed 10VP Holiday Injury Other reason" at bounding box center [338, 537] width 280 height 31
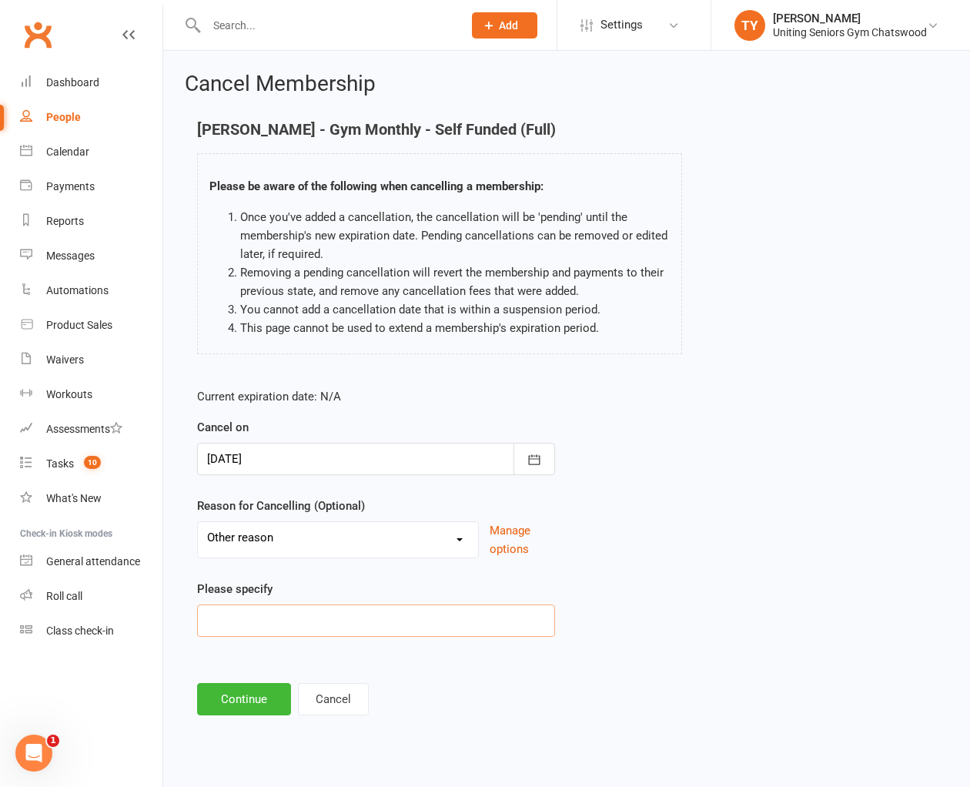
click at [319, 623] on input at bounding box center [376, 620] width 358 height 32
type input "taking care of husband"
click at [216, 695] on button "Continue" at bounding box center [244, 699] width 94 height 32
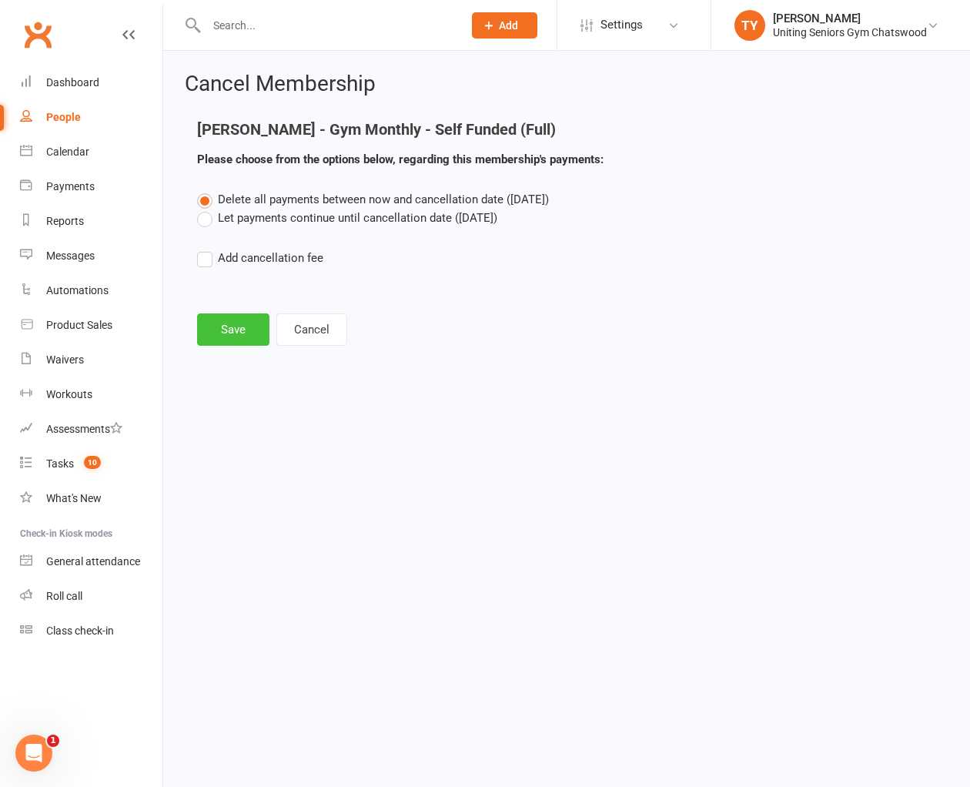
click at [222, 324] on button "Save" at bounding box center [233, 329] width 72 height 32
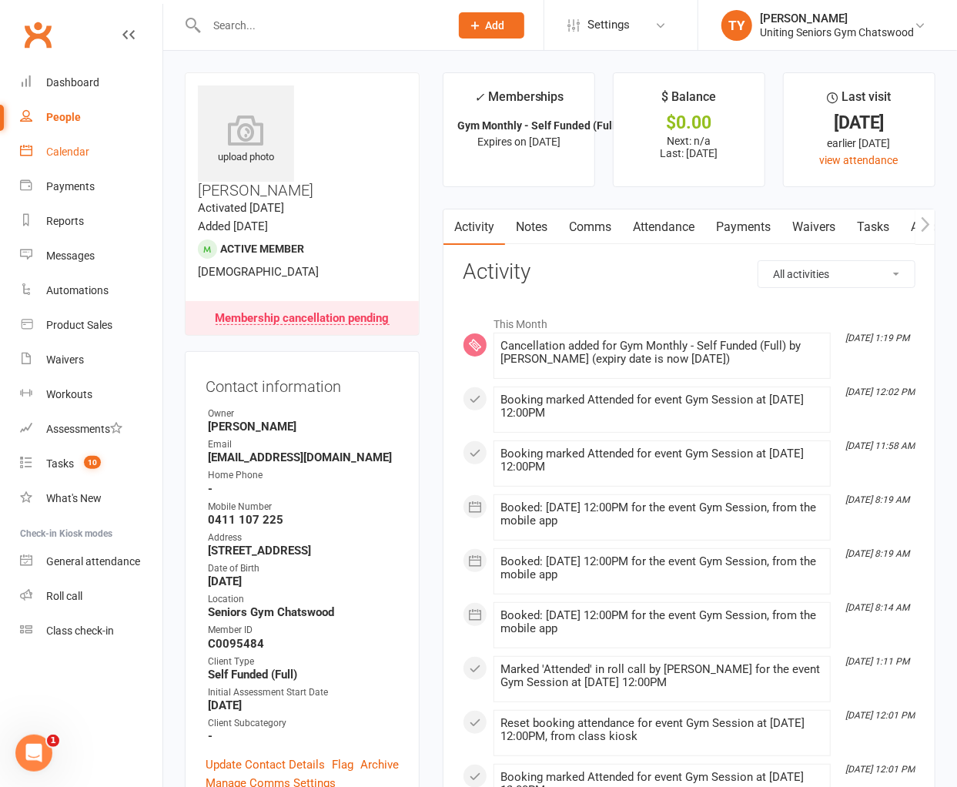
click at [93, 164] on link "Calendar" at bounding box center [91, 152] width 142 height 35
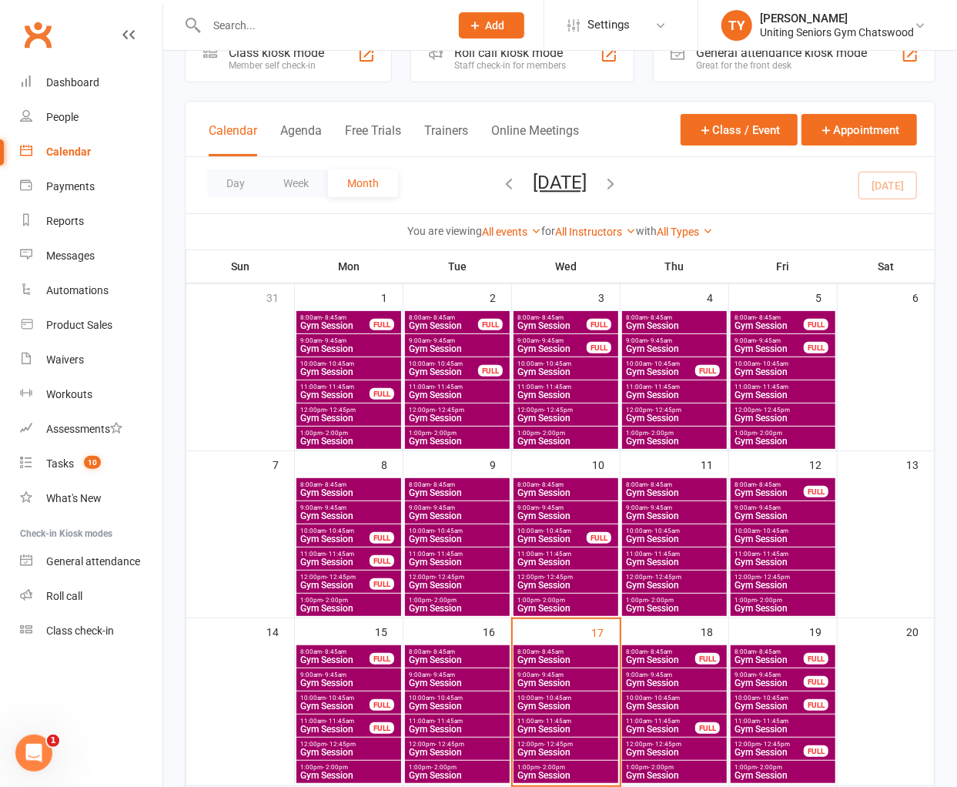
scroll to position [85, 0]
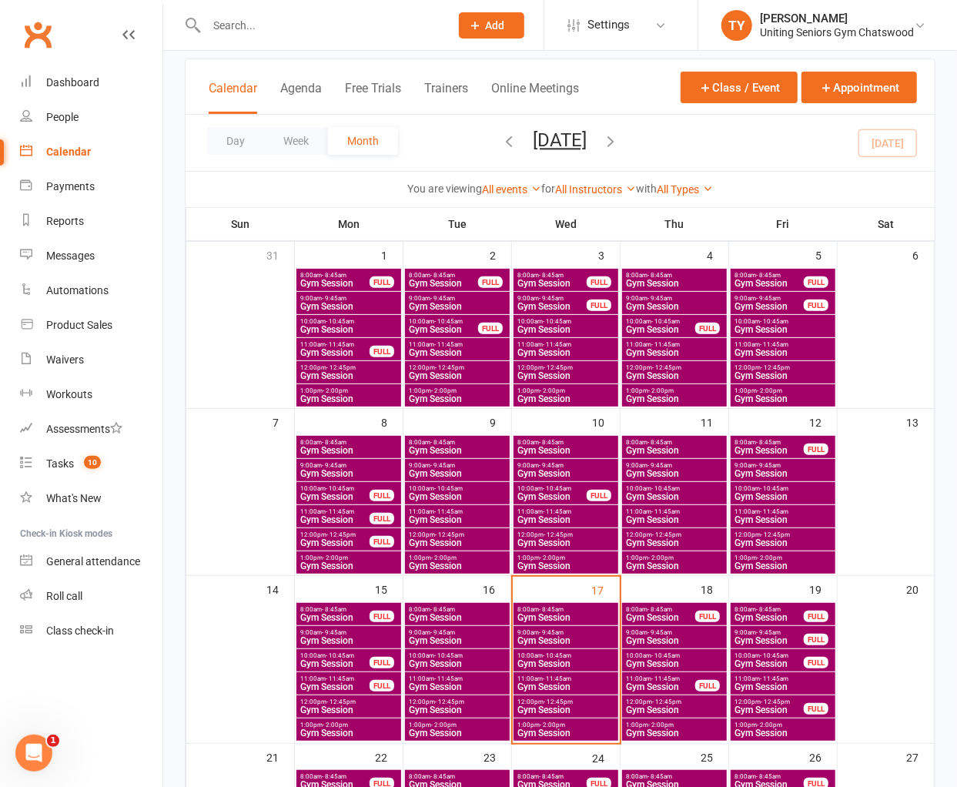
click at [670, 633] on span "- 9:45am" at bounding box center [659, 632] width 25 height 7
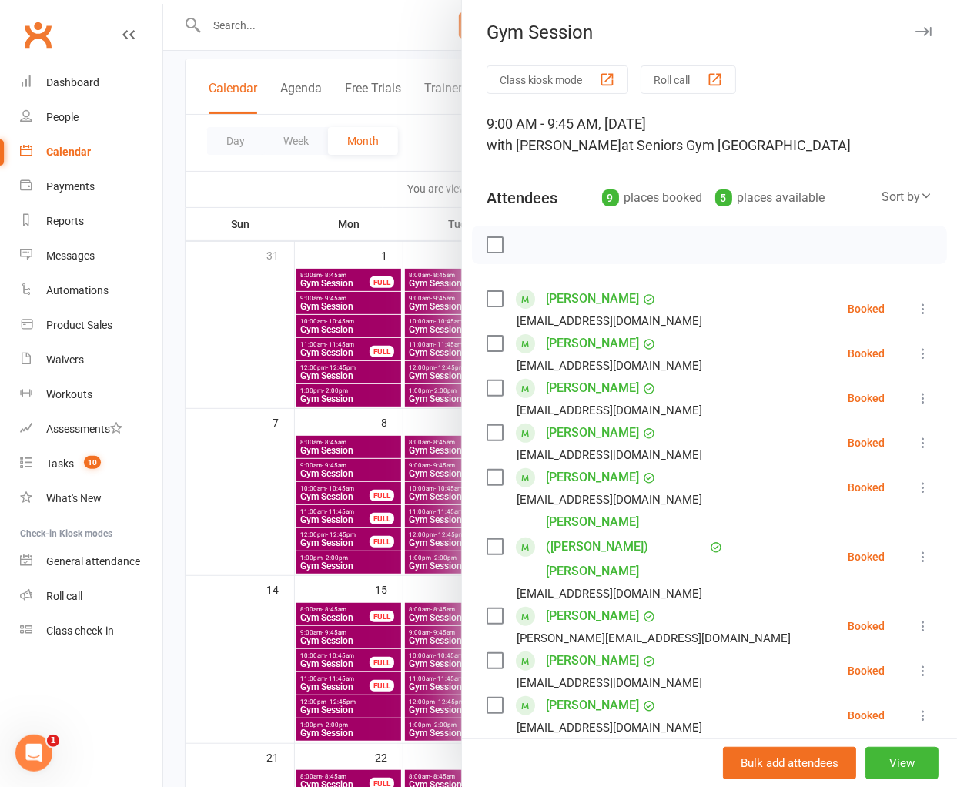
click at [901, 693] on li "[PERSON_NAME] [PERSON_NAME][EMAIL_ADDRESS][DOMAIN_NAME] Booked More info Remove…" at bounding box center [709, 715] width 446 height 45
click at [915, 707] on icon at bounding box center [922, 714] width 15 height 15
click at [836, 760] on link "Remove" at bounding box center [848, 775] width 165 height 31
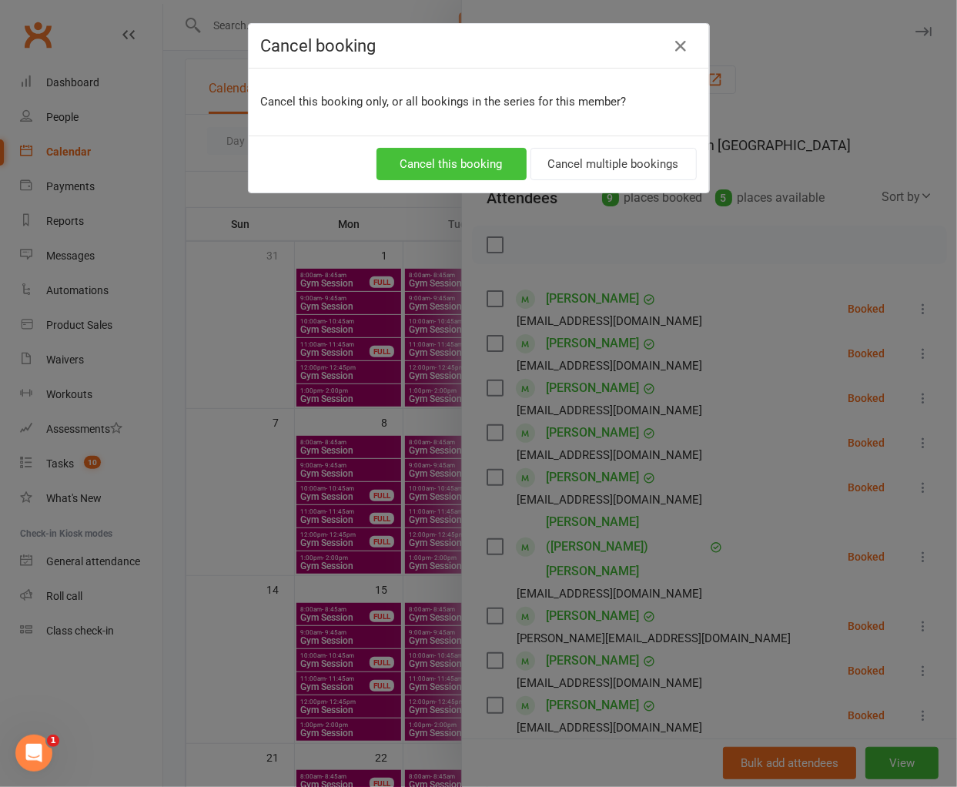
click at [467, 170] on button "Cancel this booking" at bounding box center [451, 164] width 150 height 32
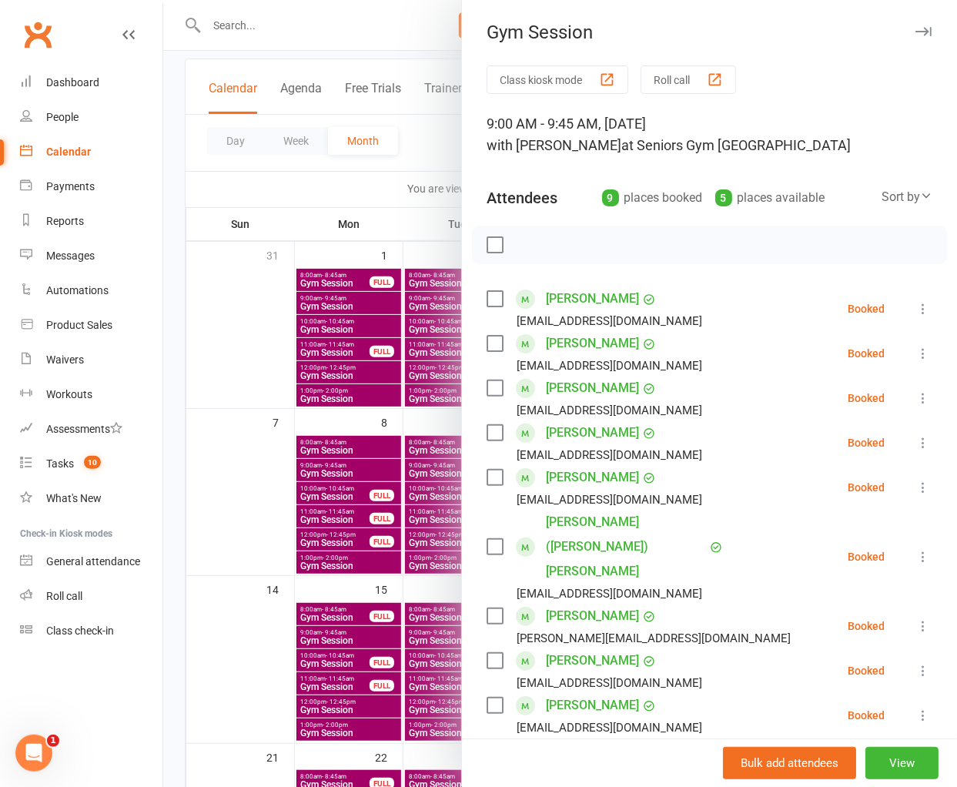
click at [406, 470] on div at bounding box center [560, 393] width 794 height 787
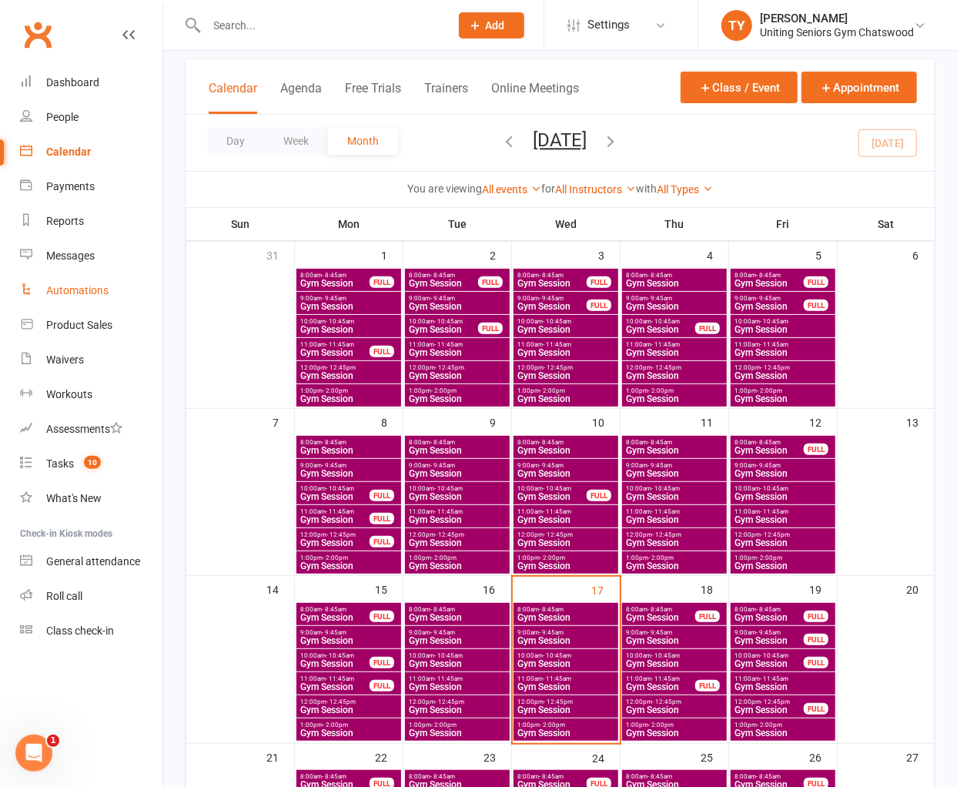
click at [108, 289] on link "Automations" at bounding box center [91, 290] width 142 height 35
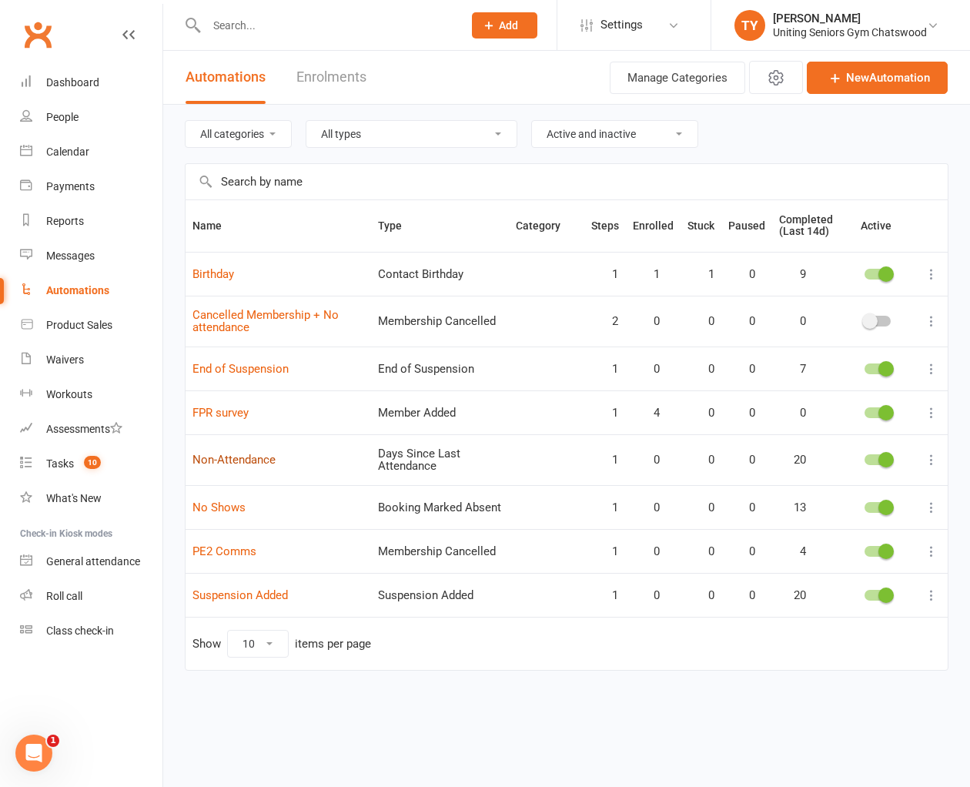
click at [252, 457] on link "Non-Attendance" at bounding box center [233, 460] width 83 height 14
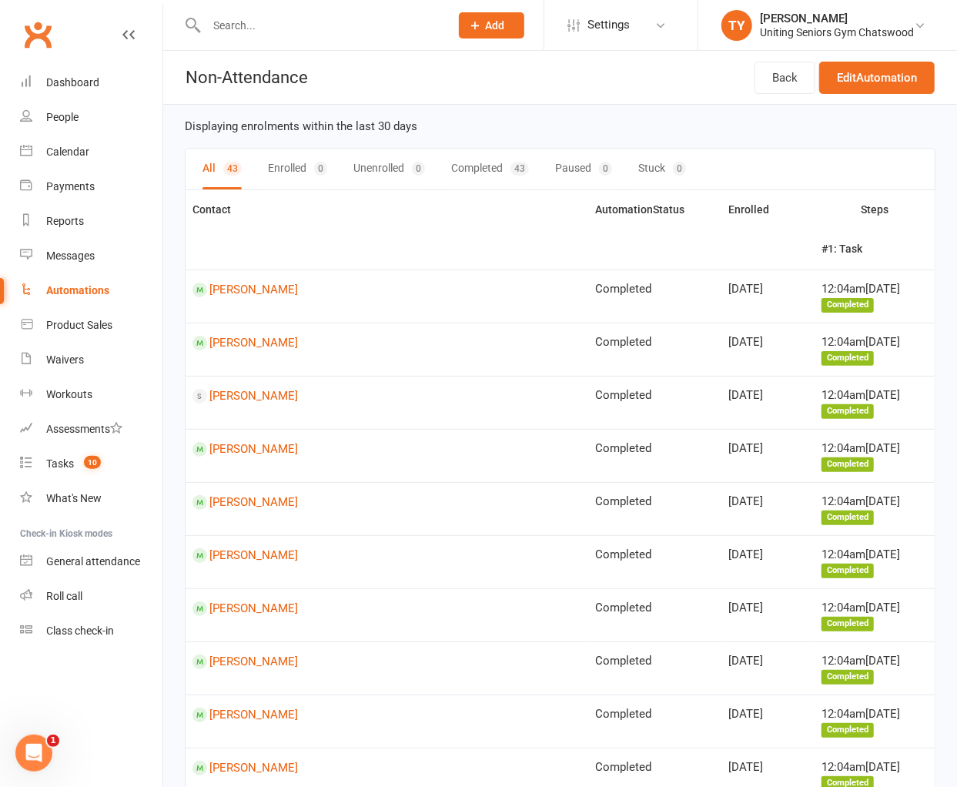
click at [63, 285] on div "Automations" at bounding box center [77, 290] width 63 height 12
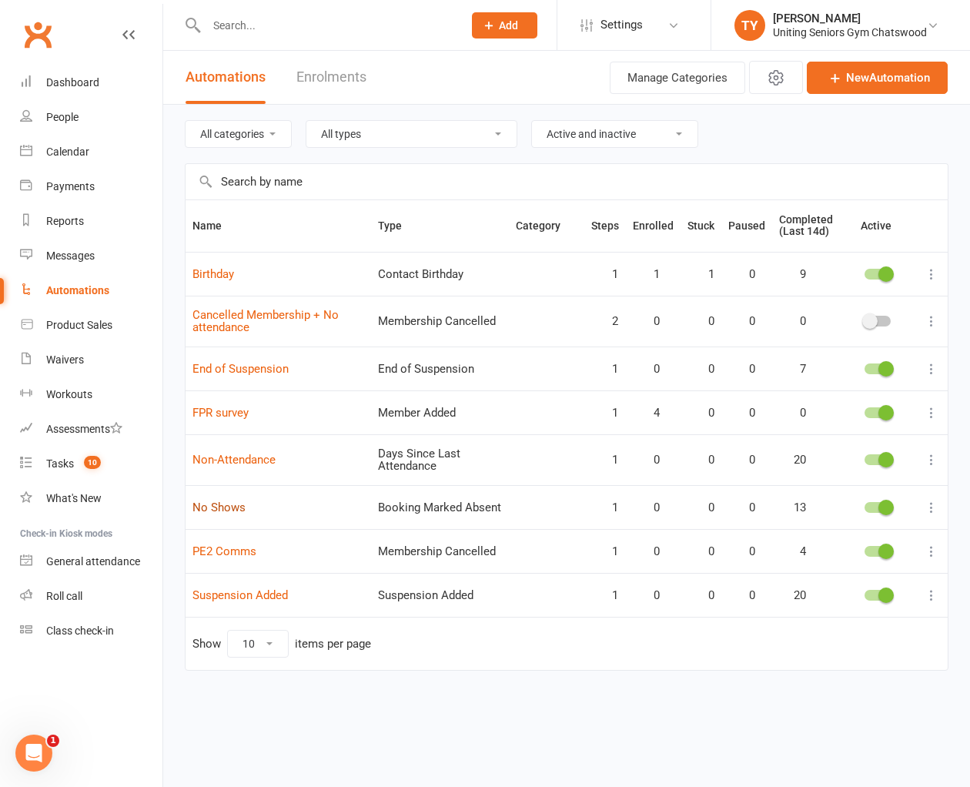
click at [226, 504] on link "No Shows" at bounding box center [218, 507] width 53 height 14
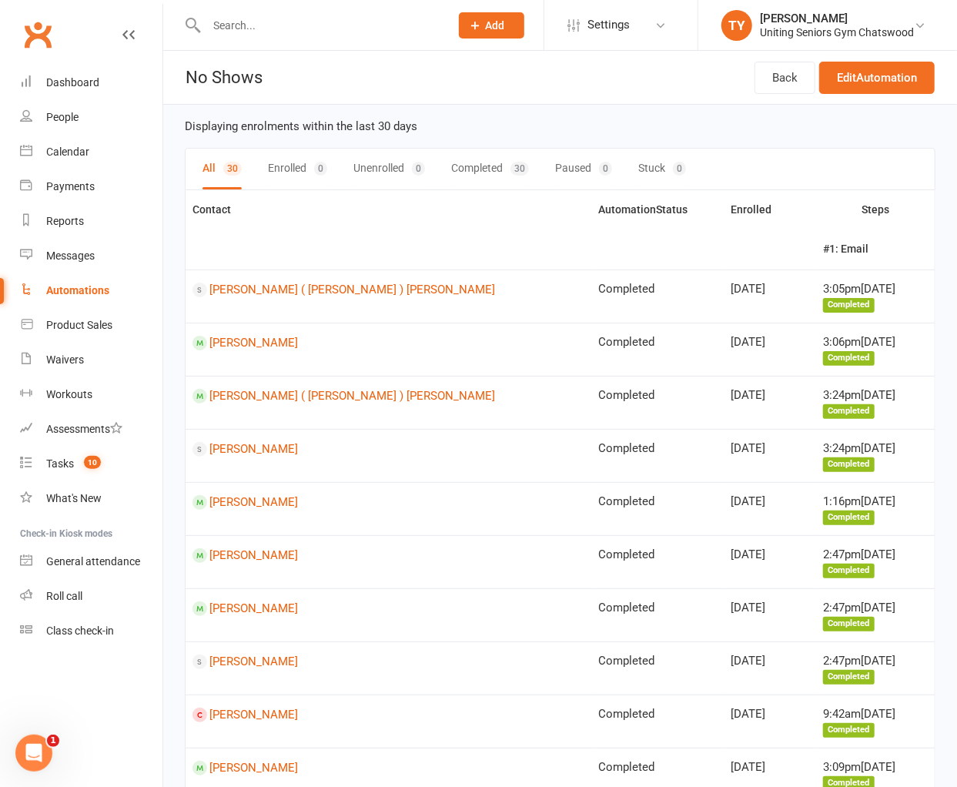
click at [250, 18] on input "text" at bounding box center [320, 26] width 237 height 22
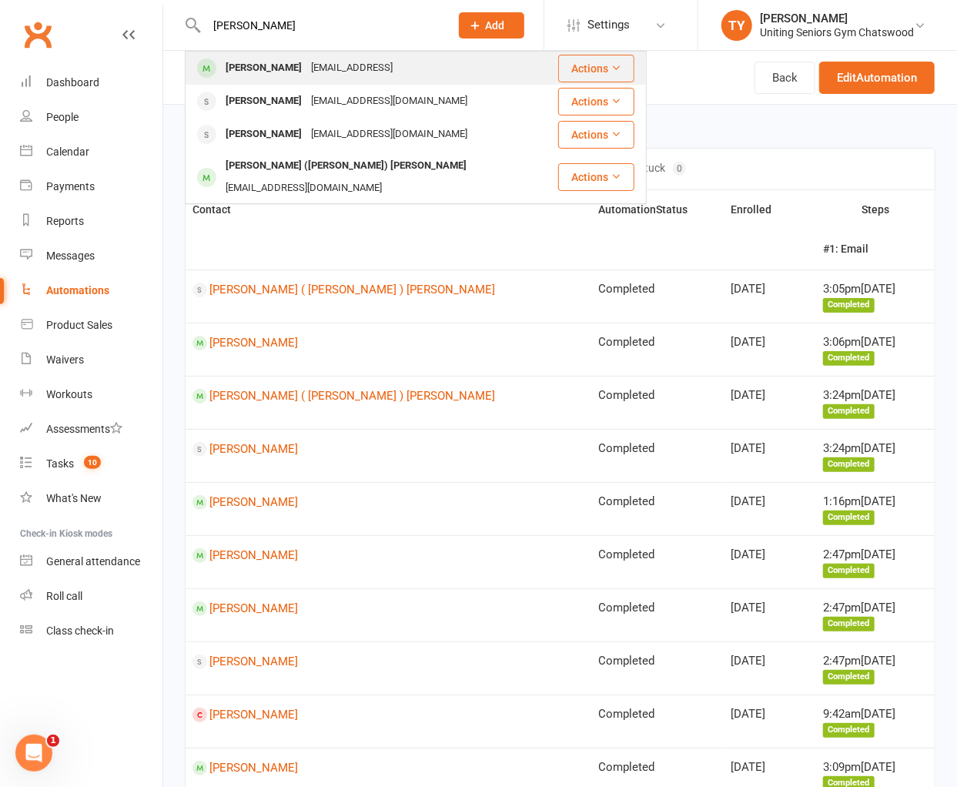
type input "[PERSON_NAME]"
click at [306, 68] on div "[EMAIL_ADDRESS]" at bounding box center [351, 68] width 91 height 22
